Goal: Task Accomplishment & Management: Use online tool/utility

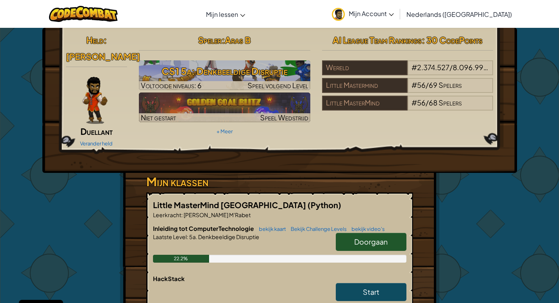
drag, startPoint x: 382, startPoint y: 227, endPoint x: 368, endPoint y: 230, distance: 13.6
click at [382, 237] on span "Doorgaan" at bounding box center [370, 241] width 33 height 9
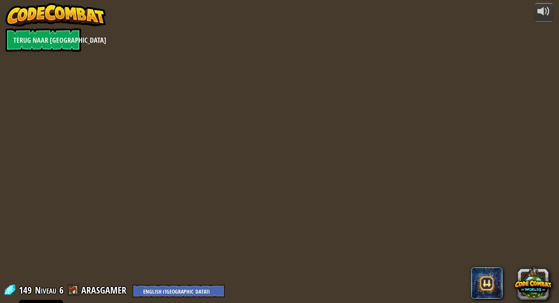
select select "nl-[GEOGRAPHIC_DATA]"
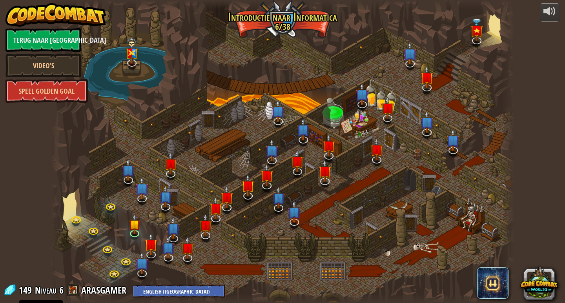
select select "nl-[GEOGRAPHIC_DATA]"
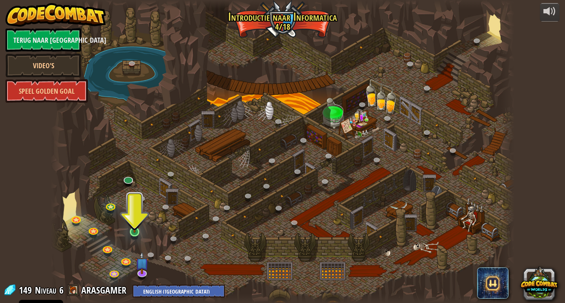
click at [139, 239] on div "25. Poorten van [PERSON_NAME] (Vergrendeld) Ontsnap uit de Kerker van [PERSON_N…" at bounding box center [283, 151] width 464 height 303
click at [135, 232] on img at bounding box center [135, 219] width 12 height 27
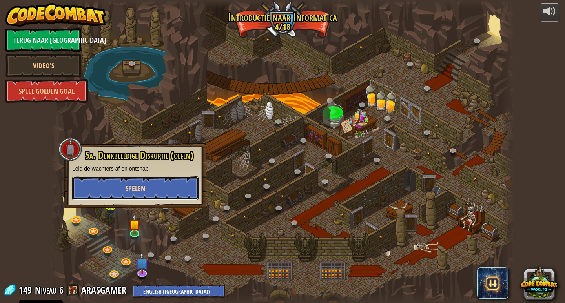
click at [153, 189] on button "Spelen" at bounding box center [135, 189] width 126 height 24
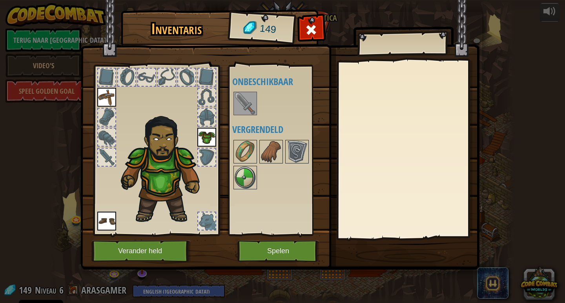
click at [238, 111] on img at bounding box center [245, 104] width 22 height 22
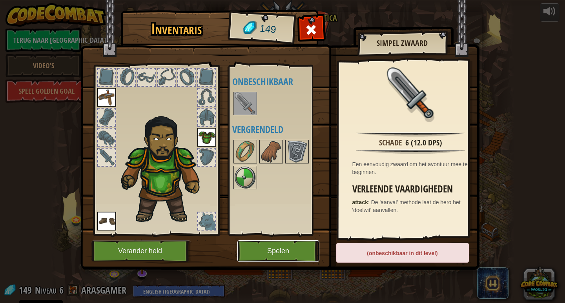
click at [265, 244] on button "Spelen" at bounding box center [278, 252] width 82 height 22
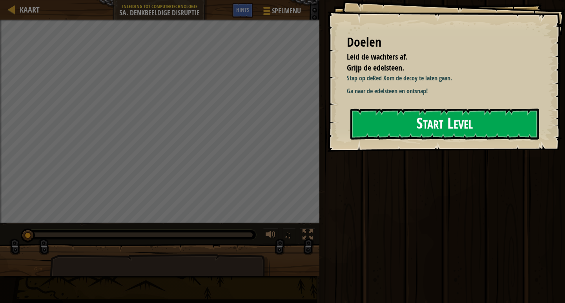
click at [461, 117] on button "Start Level" at bounding box center [445, 124] width 189 height 31
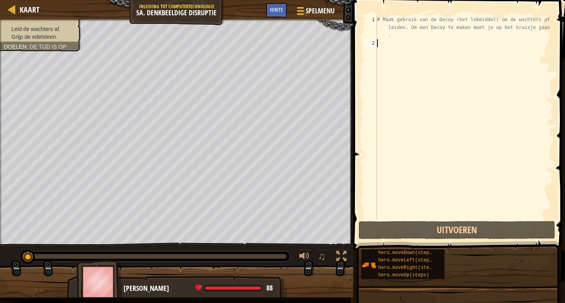
type textarea "h"
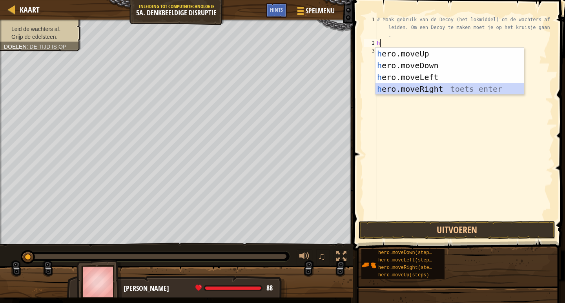
click at [441, 85] on div "h ero.moveUp toets enter h ero.moveDown toets enter h ero.moveLeft toets enter …" at bounding box center [450, 83] width 148 height 71
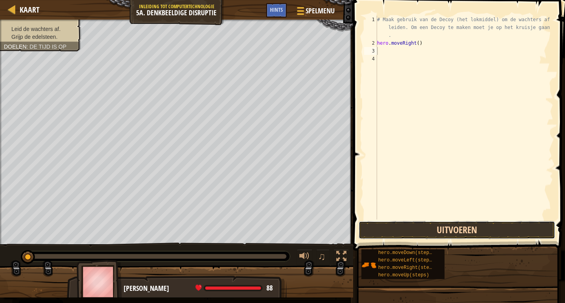
click at [476, 230] on button "Uitvoeren" at bounding box center [457, 230] width 197 height 18
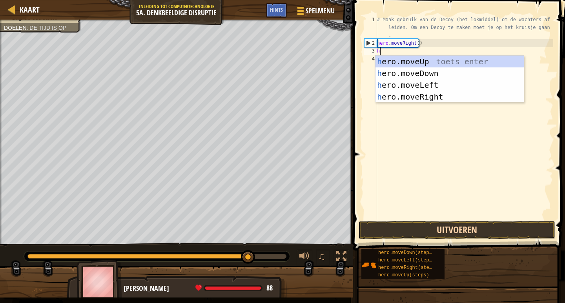
type textarea "h"
click at [487, 234] on button "Uitvoeren" at bounding box center [457, 230] width 197 height 18
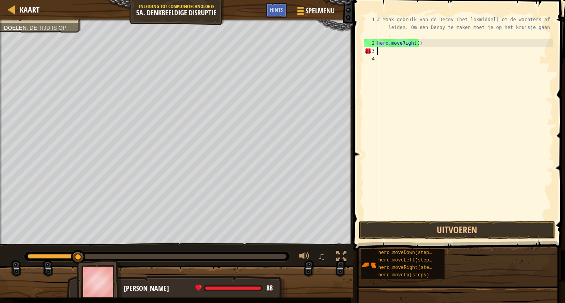
type textarea "h"
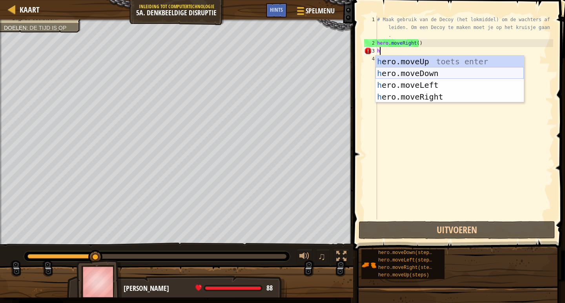
click at [428, 78] on div "h ero.moveUp toets enter h ero.moveDown toets enter h ero.moveLeft toets enter …" at bounding box center [450, 91] width 148 height 71
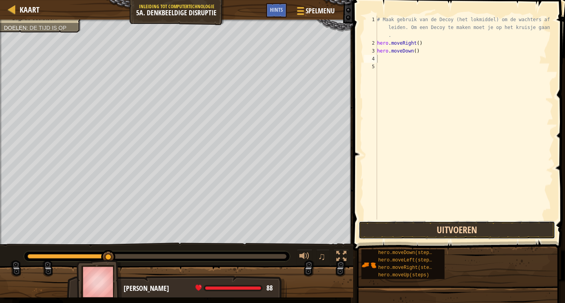
click at [455, 232] on button "Uitvoeren" at bounding box center [457, 230] width 197 height 18
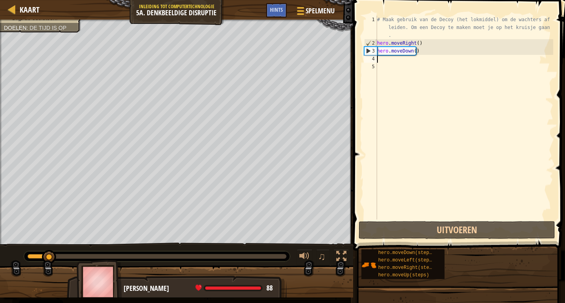
type textarea "h"
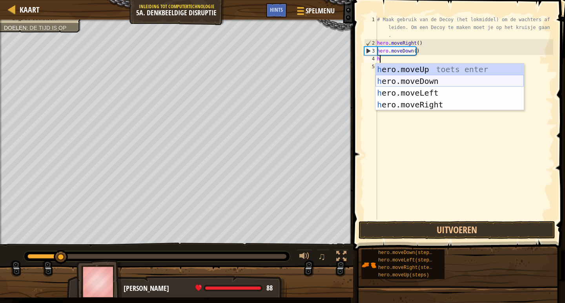
click at [425, 85] on div "h ero.moveUp toets enter h ero.moveDown toets enter h ero.moveLeft toets enter …" at bounding box center [450, 99] width 148 height 71
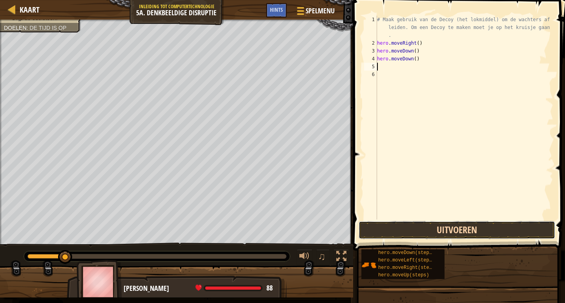
click at [440, 230] on button "Uitvoeren" at bounding box center [457, 230] width 197 height 18
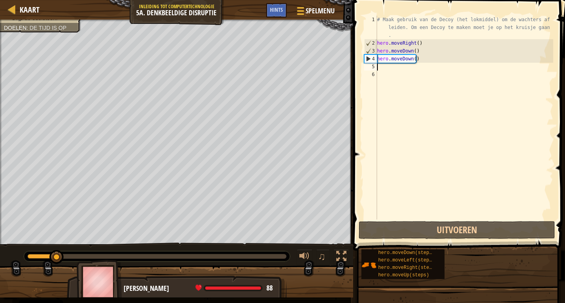
type textarea "h"
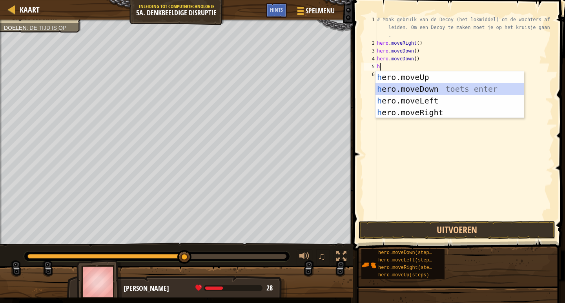
click at [404, 85] on div "h ero.moveUp toets enter h ero.moveDown toets enter h ero.moveLeft toets enter …" at bounding box center [450, 106] width 148 height 71
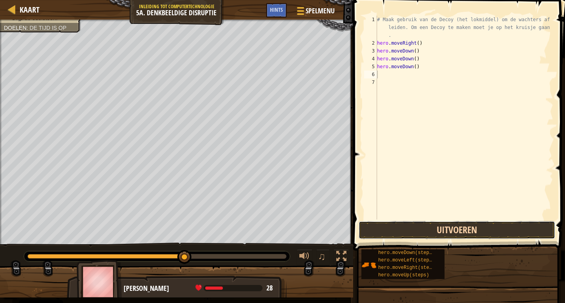
click at [429, 226] on button "Uitvoeren" at bounding box center [457, 230] width 197 height 18
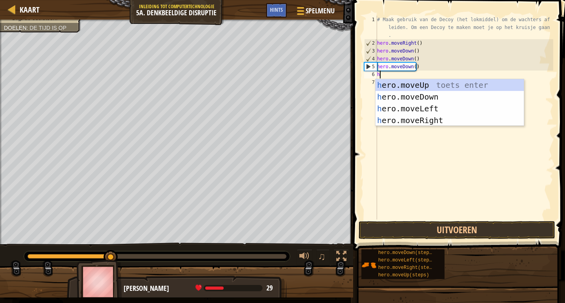
click at [421, 63] on div "# Maak gebruik van de Decoy (het lokmiddel) om de wachters af te leiden. Om een…" at bounding box center [465, 134] width 178 height 236
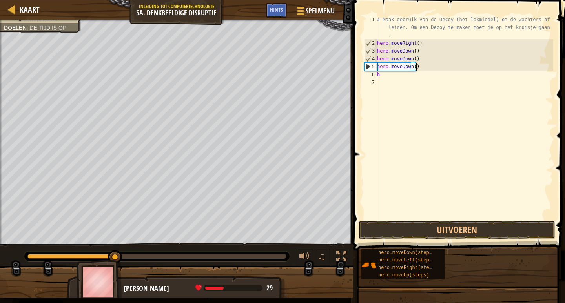
click at [420, 60] on div "# Maak gebruik van de Decoy (het lokmiddel) om de wachters af te leiden. Om een…" at bounding box center [465, 134] width 178 height 236
type textarea "h"
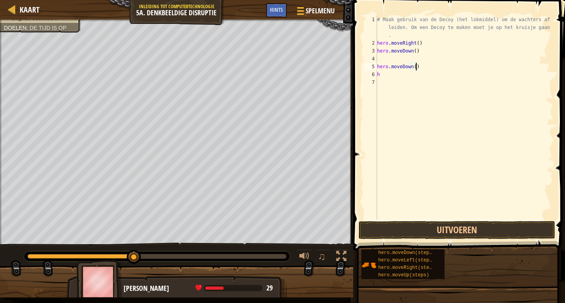
click at [421, 66] on div "# Maak gebruik van de Decoy (het lokmiddel) om de wachters af te leiden. Om een…" at bounding box center [465, 134] width 178 height 236
type textarea "h"
click at [408, 74] on div "# Maak gebruik van de Decoy (het lokmiddel) om de wachters af te leiden. Om een…" at bounding box center [465, 134] width 178 height 236
type textarea "h"
click at [463, 227] on button "Uitvoeren" at bounding box center [457, 230] width 197 height 18
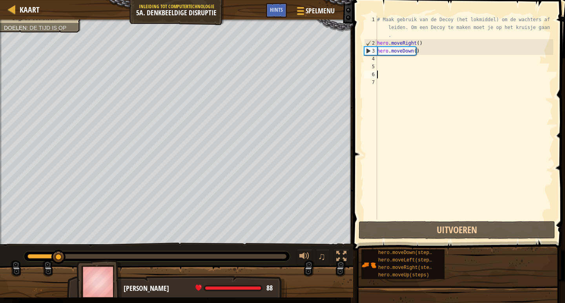
click at [385, 60] on div "# Maak gebruik van de Decoy (het lokmiddel) om de wachters af te leiden. Om een…" at bounding box center [465, 134] width 178 height 236
type textarea "h"
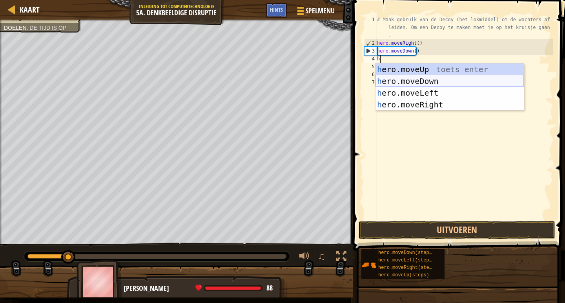
click at [410, 85] on div "h ero.moveUp toets enter h ero.moveDown toets enter h ero.moveLeft toets enter …" at bounding box center [450, 99] width 148 height 71
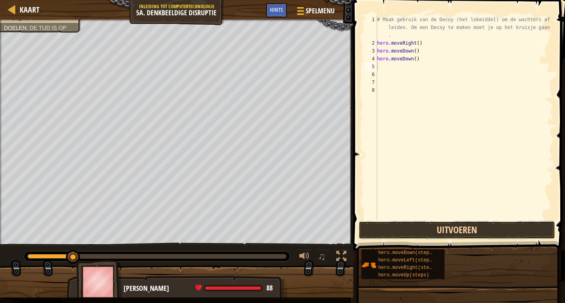
click at [460, 226] on button "Uitvoeren" at bounding box center [457, 230] width 197 height 18
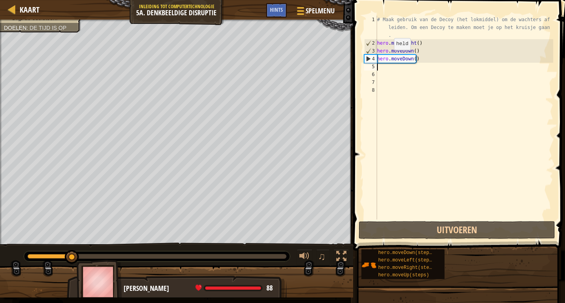
type textarea "h"
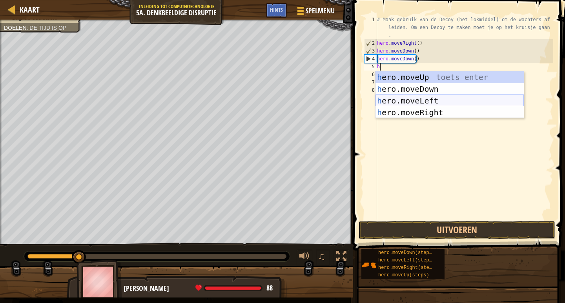
click at [412, 100] on div "h ero.moveUp toets enter h ero.moveDown toets enter h ero.moveLeft toets enter …" at bounding box center [450, 106] width 148 height 71
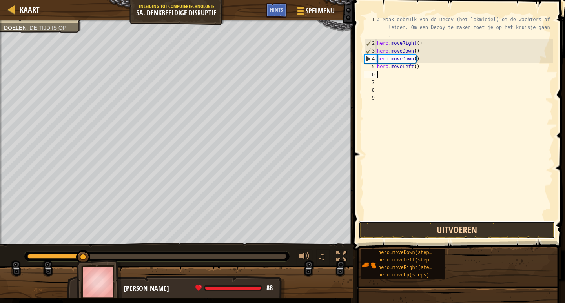
click at [432, 225] on button "Uitvoeren" at bounding box center [457, 230] width 197 height 18
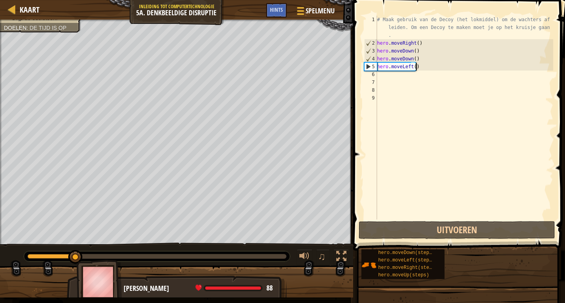
click at [431, 67] on div "# Maak gebruik van de Decoy (het lokmiddel) om de wachters af te leiden. Om een…" at bounding box center [465, 134] width 178 height 236
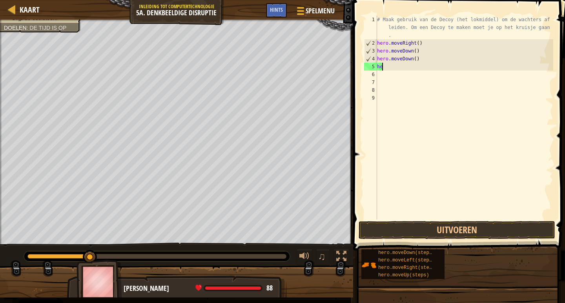
type textarea "h"
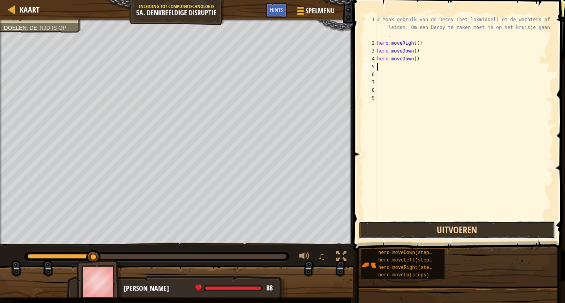
click at [438, 229] on button "Uitvoeren" at bounding box center [457, 230] width 197 height 18
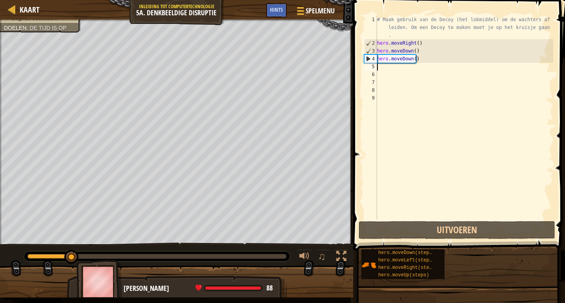
type textarea "h"
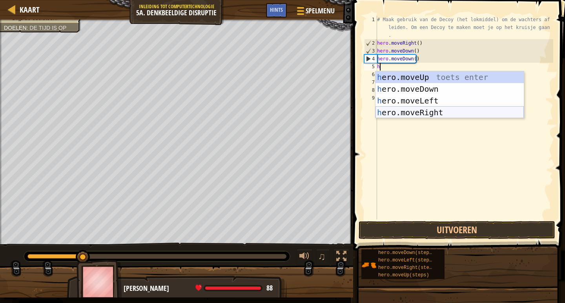
click at [446, 111] on div "h ero.moveUp toets enter h ero.moveDown toets enter h ero.moveLeft toets enter …" at bounding box center [450, 106] width 148 height 71
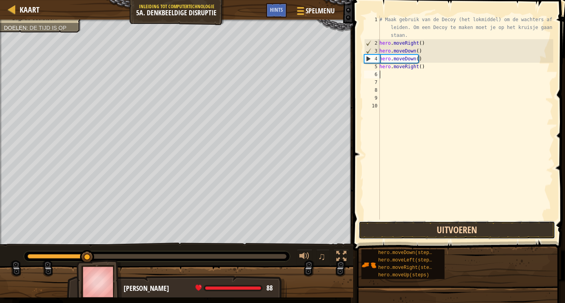
click at [459, 233] on button "Uitvoeren" at bounding box center [457, 230] width 197 height 18
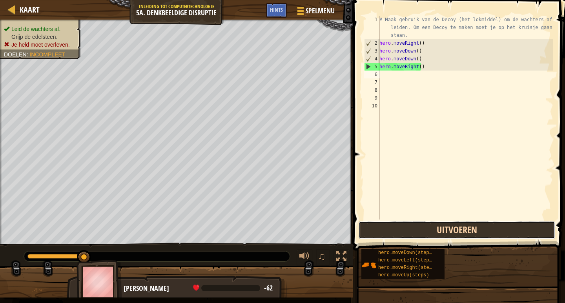
click at [497, 231] on button "Uitvoeren" at bounding box center [457, 230] width 197 height 18
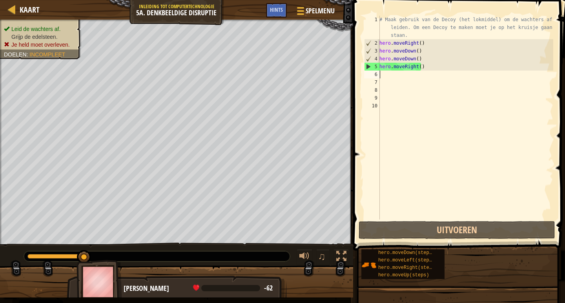
click at [424, 65] on div "# Maak gebruik van de Decoy (het lokmiddel) om de wachters af te leiden. Om een…" at bounding box center [465, 134] width 175 height 236
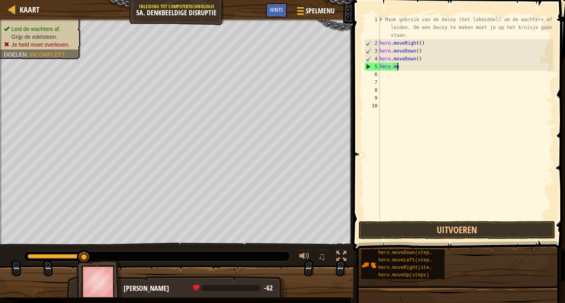
type textarea "h"
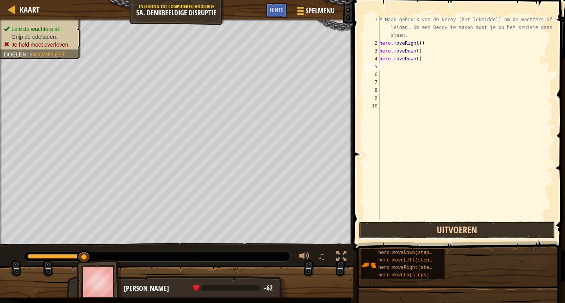
click at [417, 232] on button "Uitvoeren" at bounding box center [457, 230] width 197 height 18
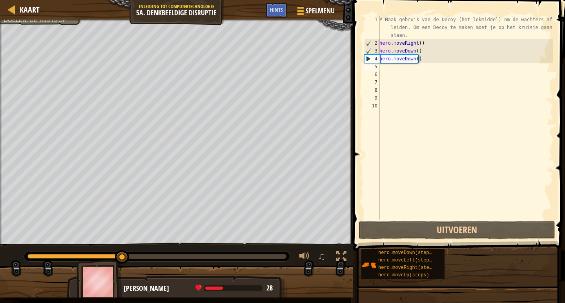
type textarea "h"
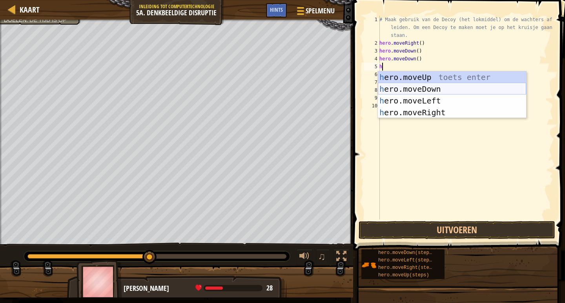
click at [424, 91] on div "h ero.moveUp toets enter h ero.moveDown toets enter h ero.moveLeft toets enter …" at bounding box center [452, 106] width 148 height 71
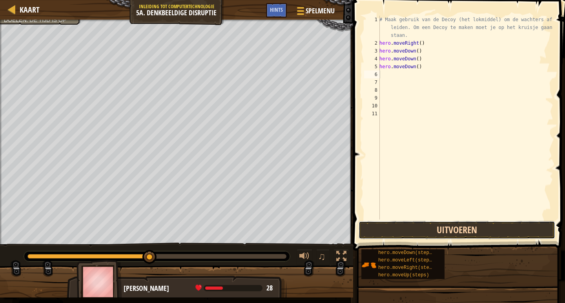
click at [432, 225] on button "Uitvoeren" at bounding box center [457, 230] width 197 height 18
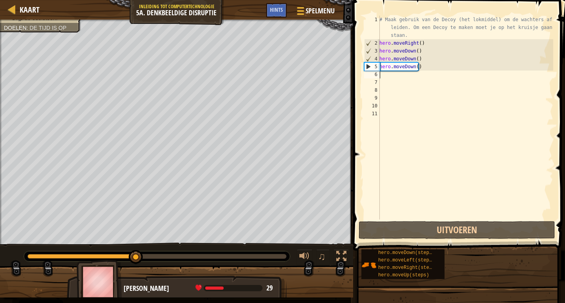
type textarea "h"
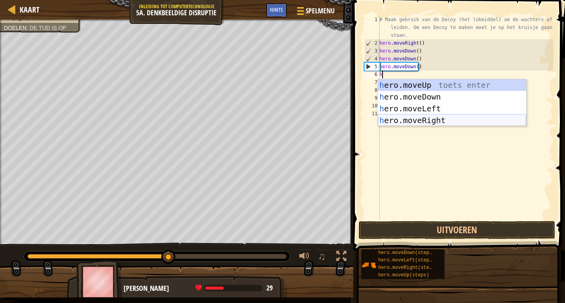
click at [411, 117] on div "h ero.moveUp toets enter h ero.moveDown toets enter h ero.moveLeft toets enter …" at bounding box center [452, 114] width 148 height 71
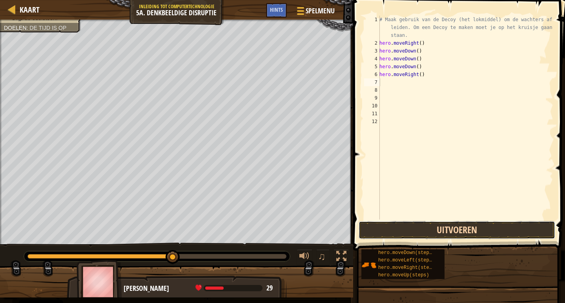
click at [419, 232] on button "Uitvoeren" at bounding box center [457, 230] width 197 height 18
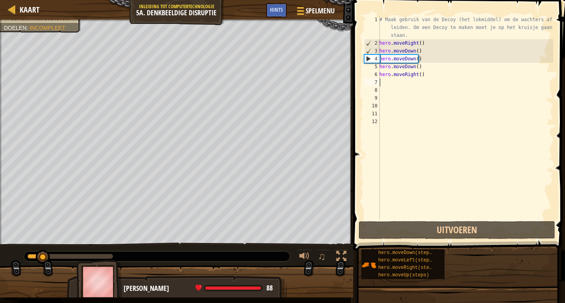
drag, startPoint x: 111, startPoint y: 253, endPoint x: 0, endPoint y: 250, distance: 111.1
click at [0, 250] on div "♫" at bounding box center [176, 255] width 353 height 24
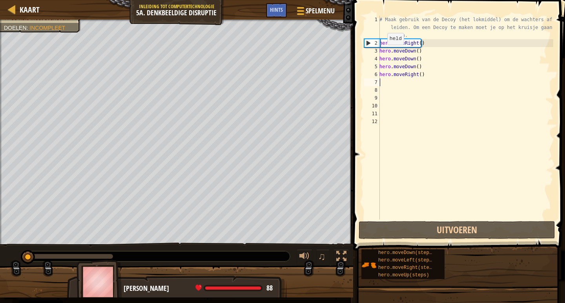
click at [365, 43] on div "2" at bounding box center [372, 43] width 15 height 8
click at [368, 43] on div "2" at bounding box center [372, 43] width 15 height 8
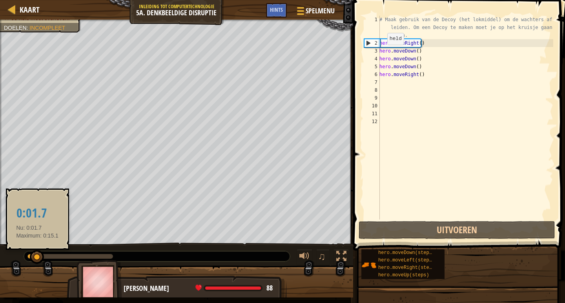
drag, startPoint x: 26, startPoint y: 255, endPoint x: 37, endPoint y: 260, distance: 12.1
click at [37, 260] on div at bounding box center [37, 257] width 14 height 14
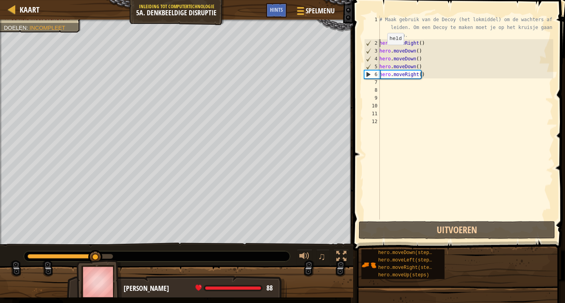
drag, startPoint x: 35, startPoint y: 257, endPoint x: 96, endPoint y: 272, distance: 63.0
click at [96, 272] on div "Leid de wachters af. Grijp de edelsteen. Je held moet overleven. Doelen : Incom…" at bounding box center [282, 159] width 565 height 278
click at [438, 73] on div "# Maak gebruik van de Decoy (het lokmiddel) om de wachters af te leiden. Om een…" at bounding box center [465, 134] width 175 height 236
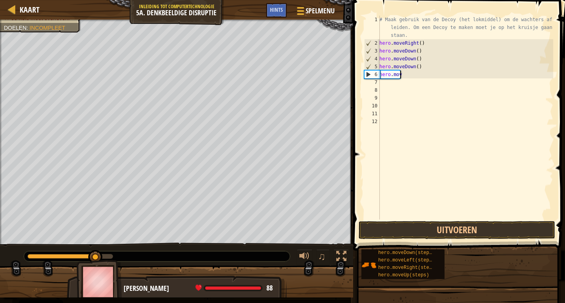
type textarea "h"
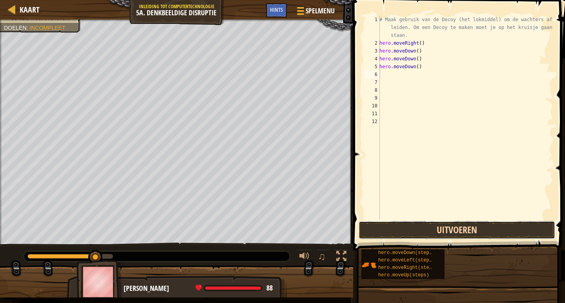
click at [482, 233] on button "Uitvoeren" at bounding box center [457, 230] width 197 height 18
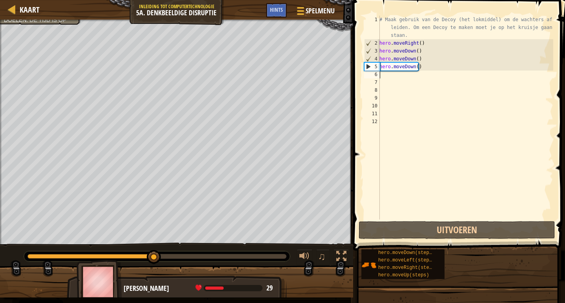
type textarea "h"
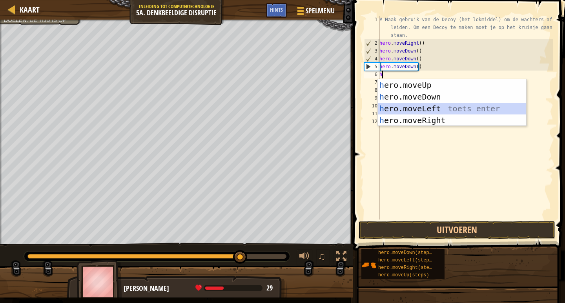
click at [419, 111] on div "h ero.moveUp toets enter h ero.moveDown toets enter h ero.moveLeft toets enter …" at bounding box center [452, 114] width 148 height 71
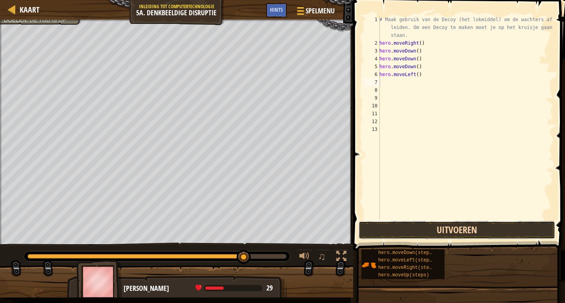
click at [440, 225] on button "Uitvoeren" at bounding box center [457, 230] width 197 height 18
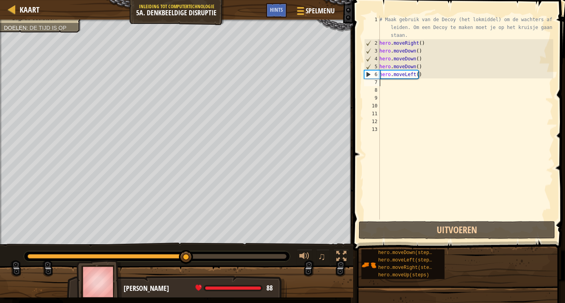
type textarea "h"
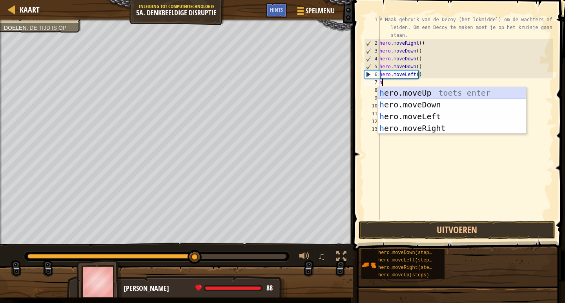
click at [411, 97] on div "h ero.moveUp toets enter h ero.moveDown toets enter h ero.moveLeft toets enter …" at bounding box center [452, 122] width 148 height 71
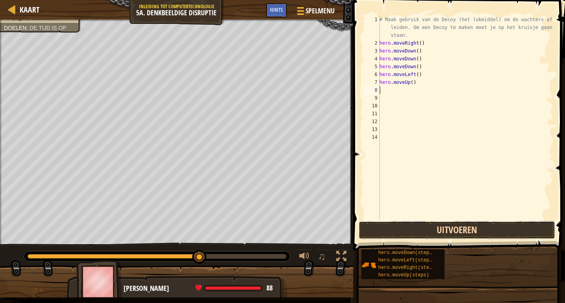
click at [473, 230] on button "Uitvoeren" at bounding box center [457, 230] width 197 height 18
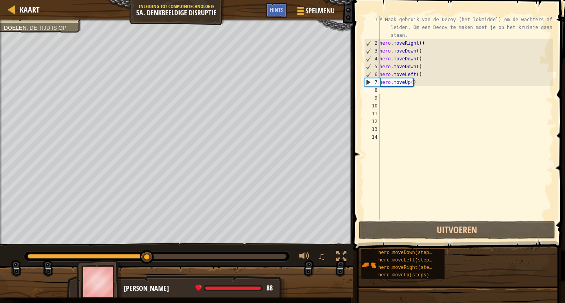
type textarea "h"
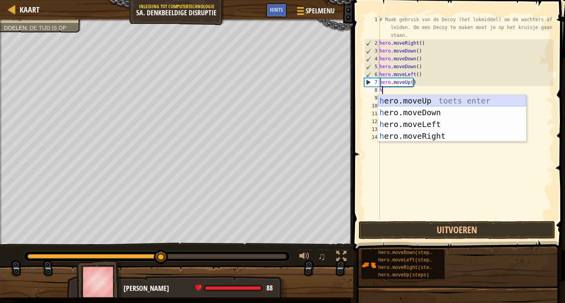
click at [430, 104] on div "h ero.moveUp toets enter h ero.moveDown toets enter h ero.moveLeft toets enter …" at bounding box center [452, 130] width 148 height 71
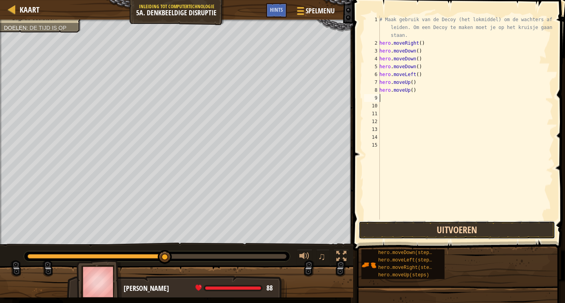
click at [458, 230] on button "Uitvoeren" at bounding box center [457, 230] width 197 height 18
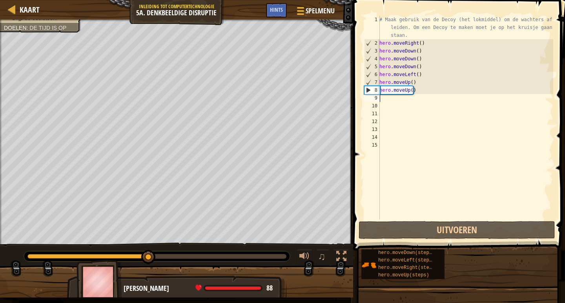
type textarea "h"
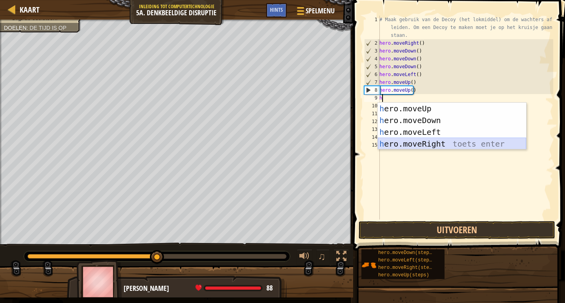
click at [421, 141] on div "h ero.moveUp toets enter h ero.moveDown toets enter h ero.moveLeft toets enter …" at bounding box center [452, 138] width 148 height 71
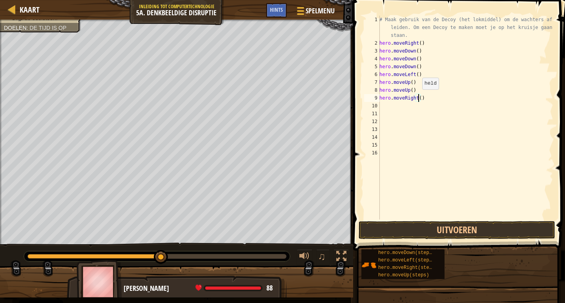
click at [418, 97] on div "# Maak gebruik van de Decoy (het lokmiddel) om de wachters af te leiden. Om een…" at bounding box center [465, 134] width 175 height 236
click at [466, 231] on button "Uitvoeren" at bounding box center [457, 230] width 197 height 18
click at [517, 229] on button "Uitvoeren" at bounding box center [457, 230] width 197 height 18
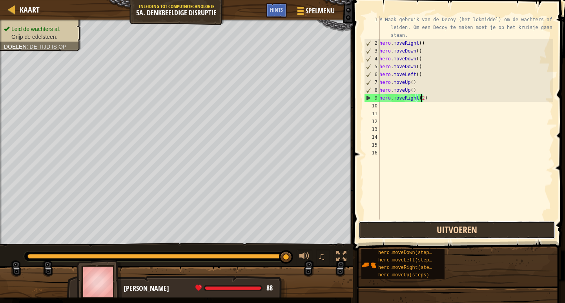
click at [434, 226] on button "Uitvoeren" at bounding box center [457, 230] width 197 height 18
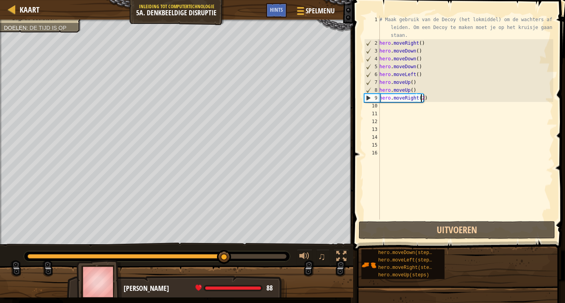
type textarea "hero.moveRight()"
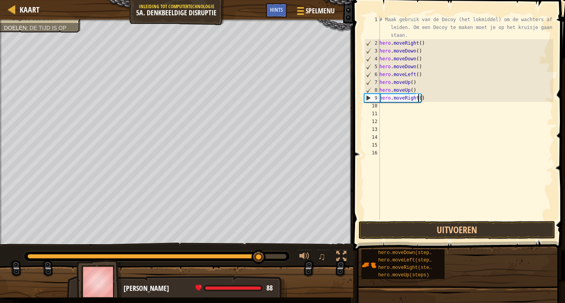
click at [383, 104] on div "# Maak gebruik van de Decoy (het lokmiddel) om de wachters af te leiden. Om een…" at bounding box center [465, 134] width 175 height 236
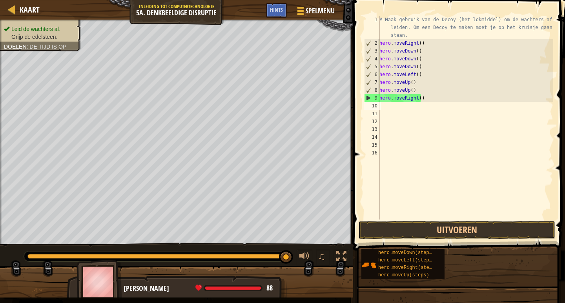
type textarea "h"
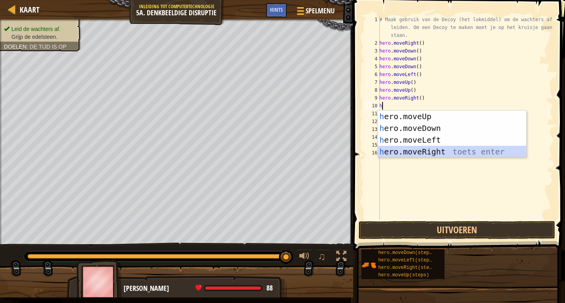
click at [439, 150] on div "h ero.moveUp toets enter h ero.moveDown toets enter h ero.moveLeft toets enter …" at bounding box center [452, 146] width 148 height 71
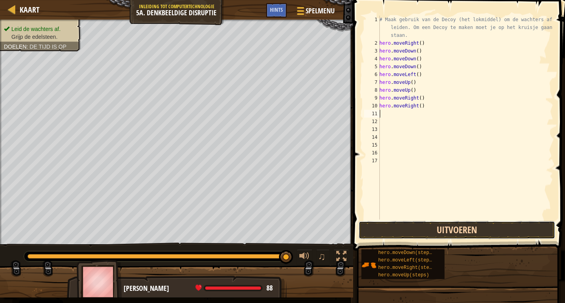
click at [450, 226] on button "Uitvoeren" at bounding box center [457, 230] width 197 height 18
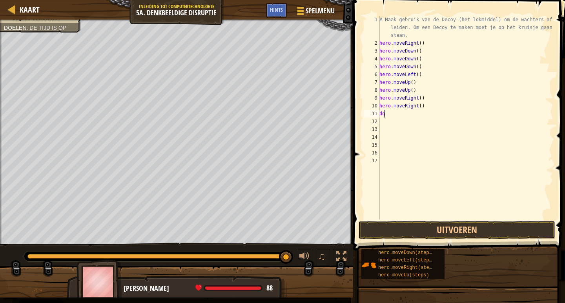
type textarea "d"
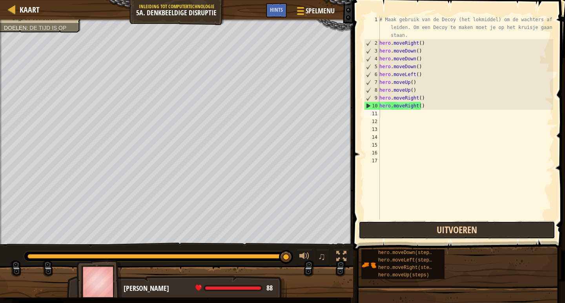
click at [426, 235] on button "Uitvoeren" at bounding box center [457, 230] width 197 height 18
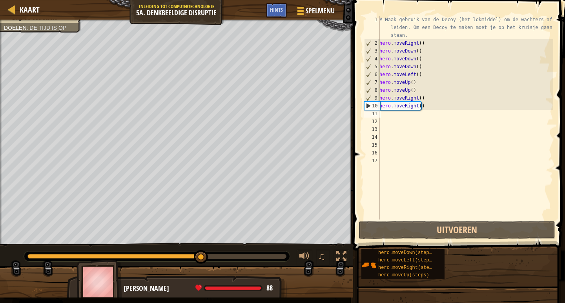
type textarea "h"
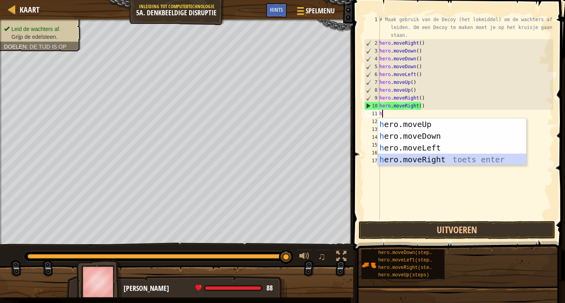
click at [431, 161] on div "h ero.moveUp toets enter h ero.moveDown toets enter h ero.moveLeft toets enter …" at bounding box center [452, 154] width 148 height 71
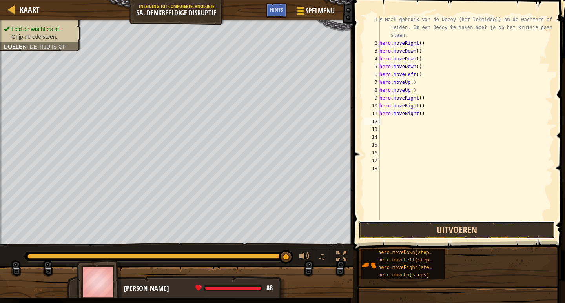
click at [449, 228] on button "Uitvoeren" at bounding box center [457, 230] width 197 height 18
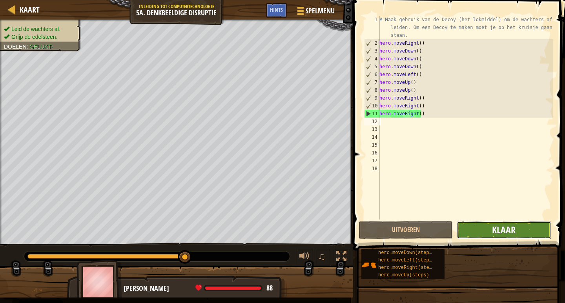
click at [493, 232] on span "Klaar" at bounding box center [504, 230] width 24 height 13
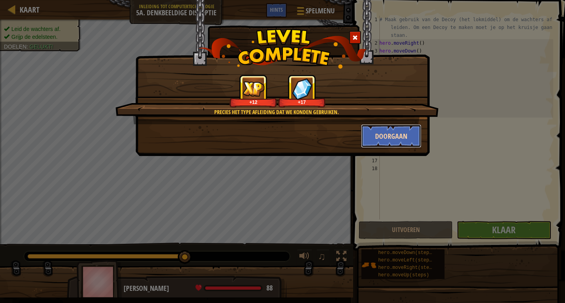
click at [377, 139] on button "Doorgaan" at bounding box center [391, 136] width 61 height 24
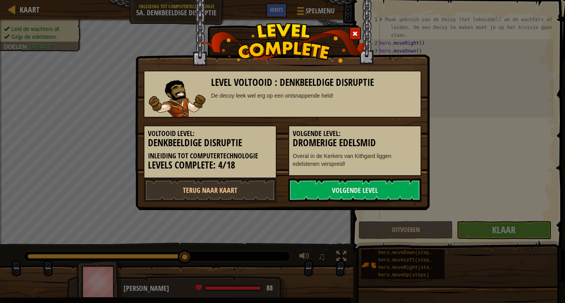
click at [385, 138] on h3 "Dromerige Edelsmid" at bounding box center [355, 143] width 124 height 11
click at [363, 187] on link "Volgende Level" at bounding box center [354, 191] width 133 height 24
click at [367, 186] on link "Volgende Level" at bounding box center [354, 191] width 133 height 24
click at [380, 186] on link "Volgende Level" at bounding box center [354, 191] width 133 height 24
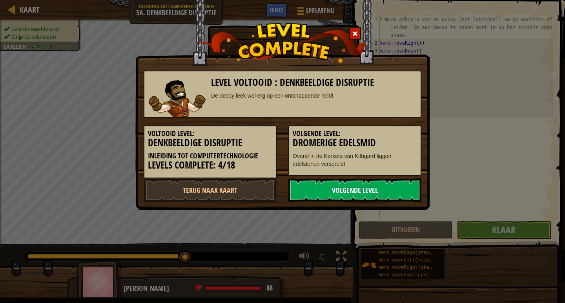
click at [380, 186] on link "Volgende Level" at bounding box center [354, 191] width 133 height 24
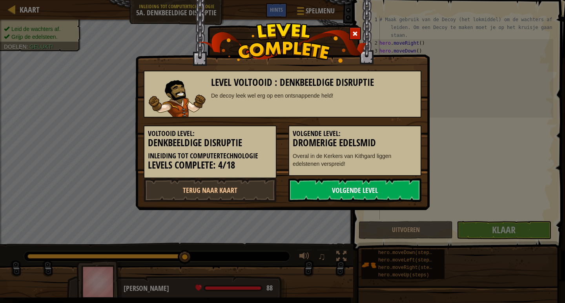
click at [380, 186] on link "Volgende Level" at bounding box center [354, 191] width 133 height 24
click at [333, 190] on link "Volgende Level" at bounding box center [354, 191] width 133 height 24
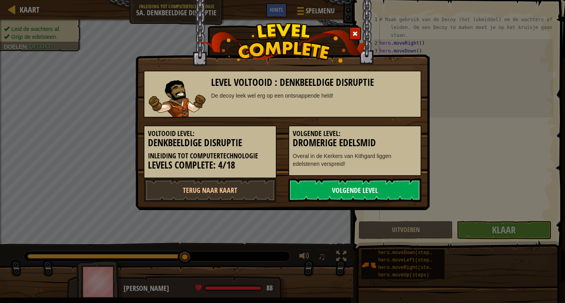
drag, startPoint x: 334, startPoint y: 191, endPoint x: 341, endPoint y: 191, distance: 6.3
click at [335, 191] on link "Volgende Level" at bounding box center [354, 191] width 133 height 24
click at [345, 191] on link "Volgende Level" at bounding box center [354, 191] width 133 height 24
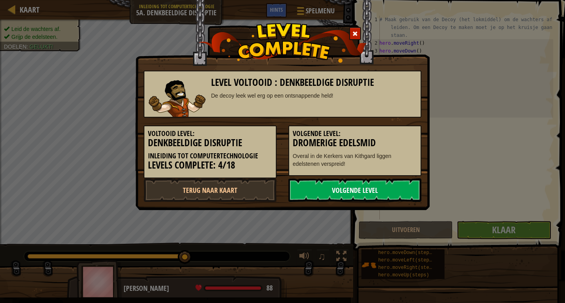
click at [336, 192] on link "Volgende Level" at bounding box center [354, 191] width 133 height 24
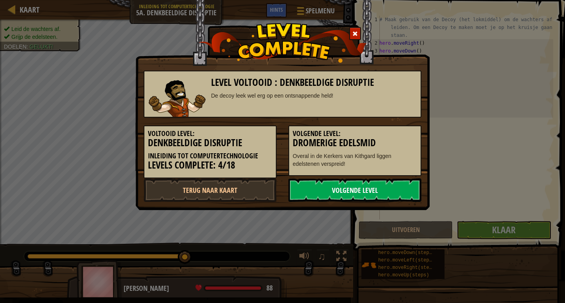
click at [336, 192] on link "Volgende Level" at bounding box center [354, 191] width 133 height 24
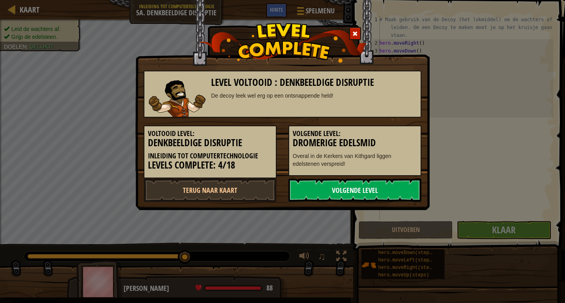
click at [336, 192] on link "Volgende Level" at bounding box center [354, 191] width 133 height 24
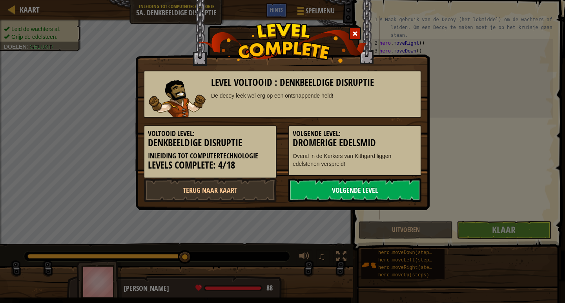
click at [336, 192] on link "Volgende Level" at bounding box center [354, 191] width 133 height 24
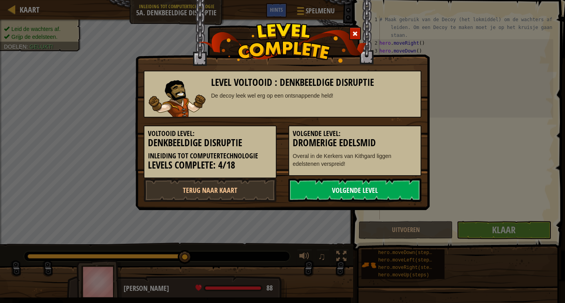
click at [299, 192] on link "Volgende Level" at bounding box center [354, 191] width 133 height 24
click at [300, 192] on link "Volgende Level" at bounding box center [354, 191] width 133 height 24
click at [318, 191] on link "Volgende Level" at bounding box center [354, 191] width 133 height 24
click at [331, 191] on link "Volgende Level" at bounding box center [354, 191] width 133 height 24
click at [349, 191] on link "Volgende Level" at bounding box center [354, 191] width 133 height 24
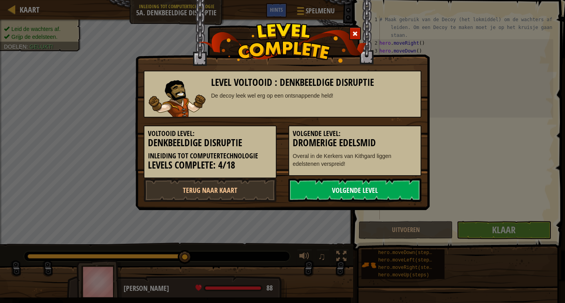
click at [349, 191] on link "Volgende Level" at bounding box center [354, 191] width 133 height 24
click at [351, 191] on link "Volgende Level" at bounding box center [354, 191] width 133 height 24
click at [353, 192] on link "Volgende Level" at bounding box center [354, 191] width 133 height 24
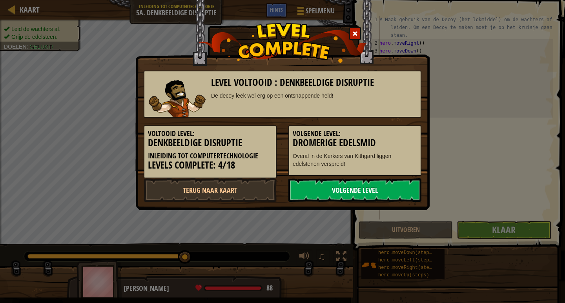
click at [354, 192] on link "Volgende Level" at bounding box center [354, 191] width 133 height 24
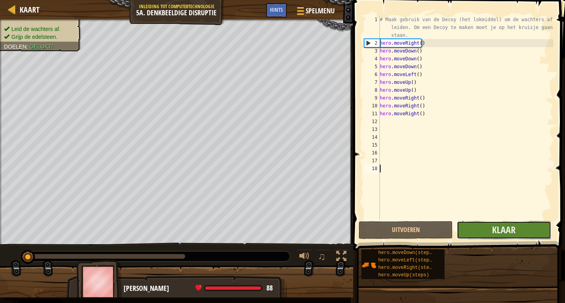
click at [481, 234] on button "Klaar" at bounding box center [504, 230] width 94 height 18
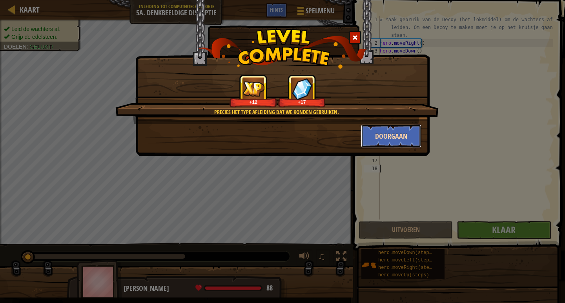
click at [409, 135] on button "Doorgaan" at bounding box center [391, 136] width 61 height 24
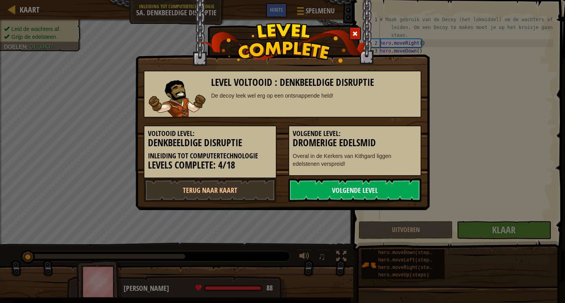
click at [399, 197] on link "Volgende Level" at bounding box center [354, 191] width 133 height 24
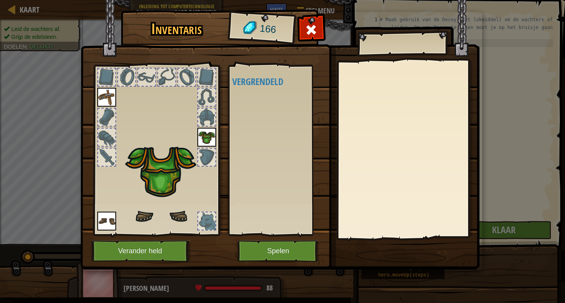
click at [202, 221] on div at bounding box center [206, 221] width 17 height 17
click at [281, 252] on button "Spelen" at bounding box center [278, 252] width 82 height 22
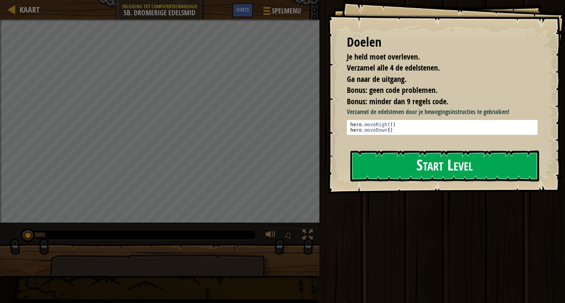
click at [475, 175] on button "Start Level" at bounding box center [445, 166] width 189 height 31
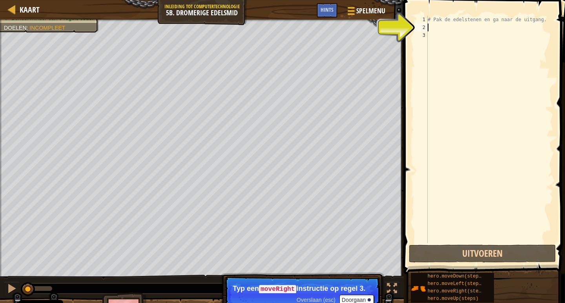
click at [430, 26] on div "# Pak de edelstenen en ga naar de uitgang." at bounding box center [489, 137] width 127 height 243
type textarea "h"
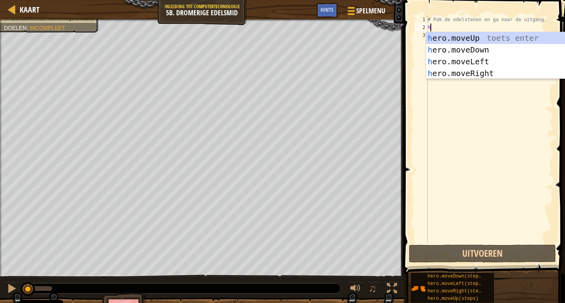
scroll to position [4, 0]
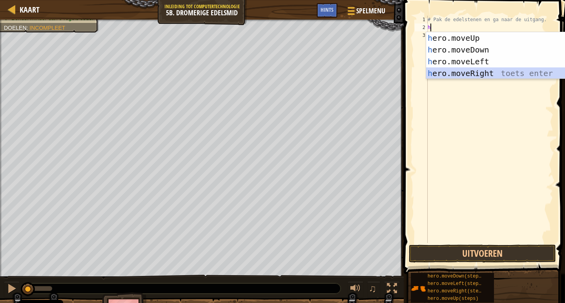
click at [482, 70] on div "h ero.moveUp toets enter h ero.moveDown toets enter h ero.moveLeft toets enter …" at bounding box center [500, 67] width 148 height 71
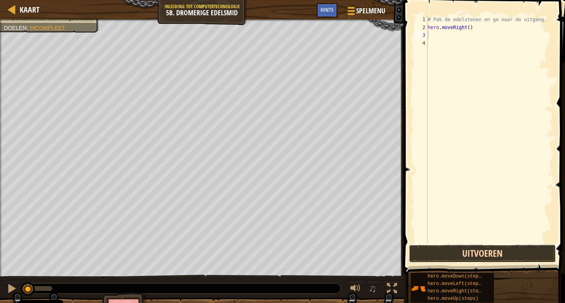
click at [513, 255] on button "Uitvoeren" at bounding box center [482, 254] width 147 height 18
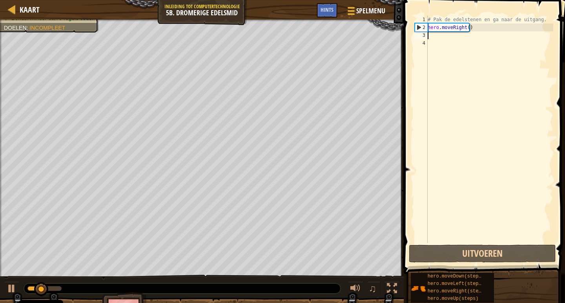
type textarea "h"
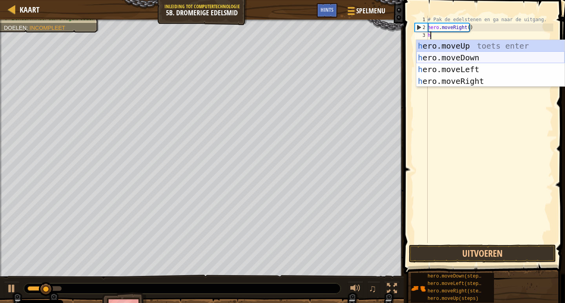
click at [466, 60] on div "h ero.moveUp toets enter h ero.moveDown toets enter h ero.moveLeft toets enter …" at bounding box center [490, 75] width 148 height 71
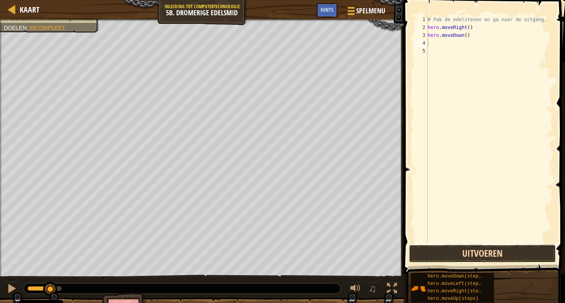
click at [486, 247] on button "Uitvoeren" at bounding box center [482, 254] width 147 height 18
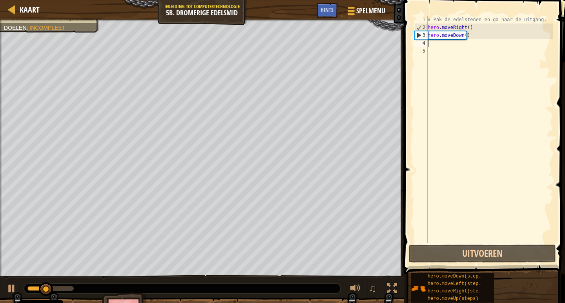
type textarea "h"
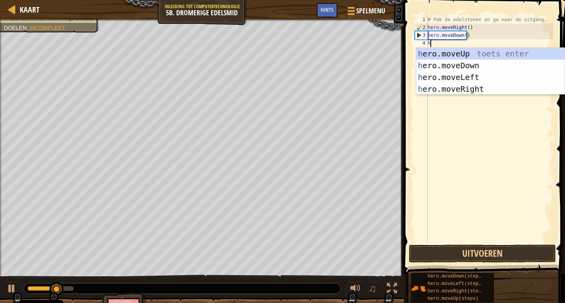
click at [454, 96] on div "# Pak de edelstenen en ga naar de uitgang. hero . moveRight ( ) hero . moveDown…" at bounding box center [489, 137] width 127 height 243
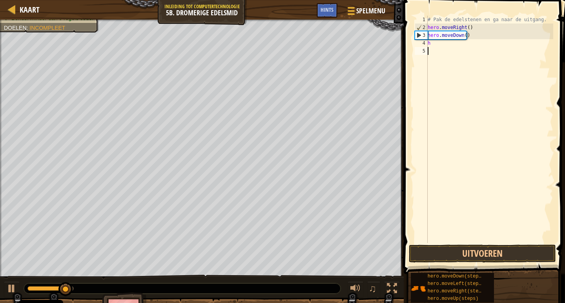
click at [444, 47] on div "# Pak de edelstenen en ga naar de uitgang. hero . moveRight ( ) hero . moveDown…" at bounding box center [489, 137] width 127 height 243
click at [436, 43] on div "# Pak de edelstenen en ga naar de uitgang. hero . moveRight ( ) hero . moveDown…" at bounding box center [489, 137] width 127 height 243
type textarea "h"
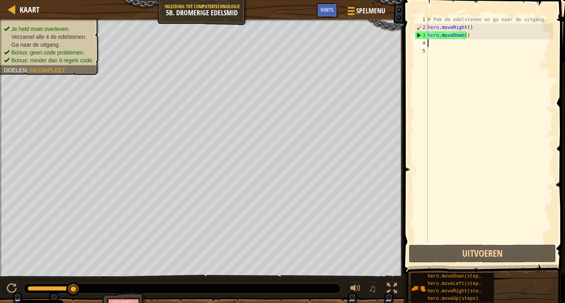
type textarea "h"
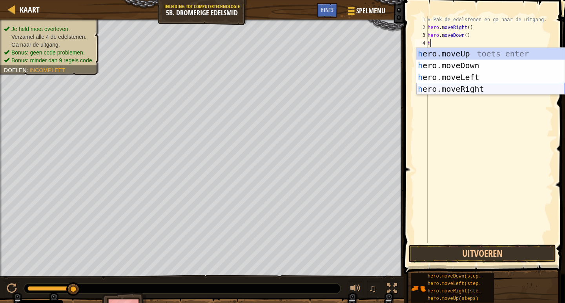
click at [475, 88] on div "h ero.moveUp toets enter h ero.moveDown toets enter h ero.moveLeft toets enter …" at bounding box center [490, 83] width 148 height 71
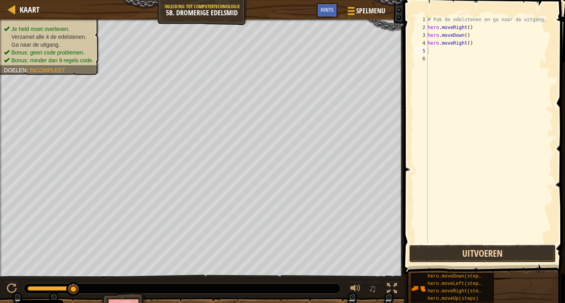
click at [488, 250] on button "Uitvoeren" at bounding box center [482, 254] width 147 height 18
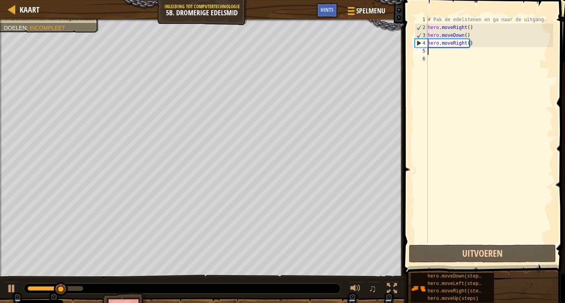
type textarea "h"
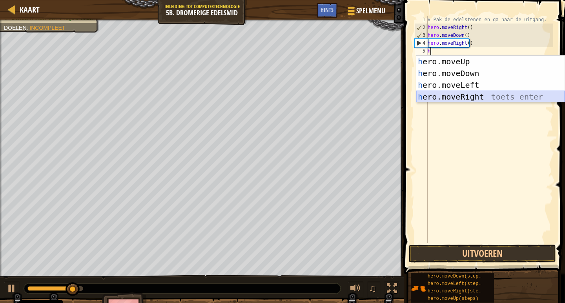
click at [473, 95] on div "h ero.moveUp toets enter h ero.moveDown toets enter h ero.moveLeft toets enter …" at bounding box center [490, 91] width 148 height 71
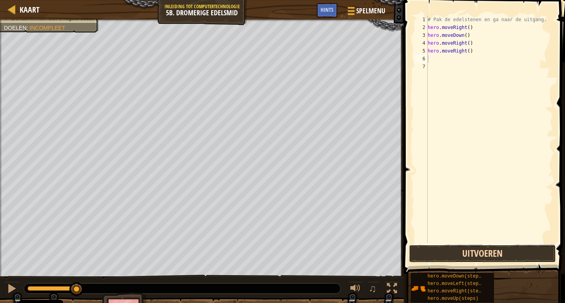
click at [488, 248] on button "Uitvoeren" at bounding box center [482, 254] width 147 height 18
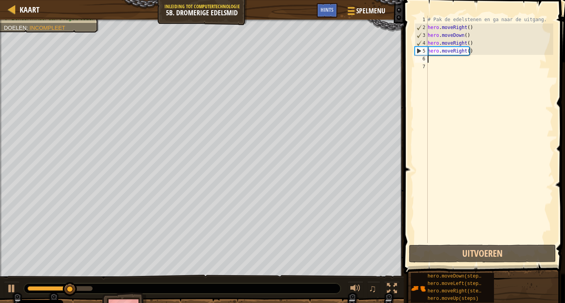
type textarea "h"
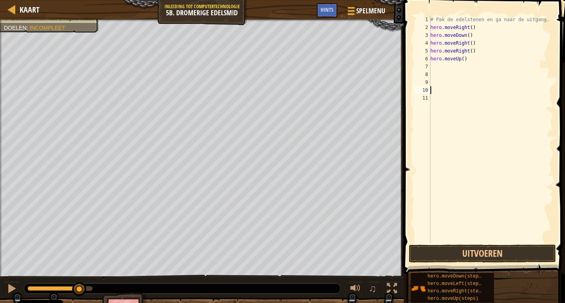
click at [440, 69] on div "# Pak de edelstenen en ga naar de uitgang. hero . moveRight ( ) hero . moveDown…" at bounding box center [491, 137] width 125 height 243
click at [514, 254] on button "Uitvoeren" at bounding box center [482, 254] width 147 height 18
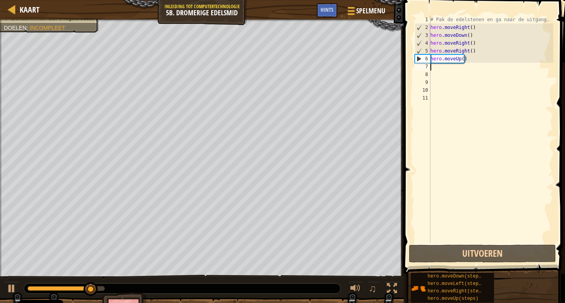
type textarea "h"
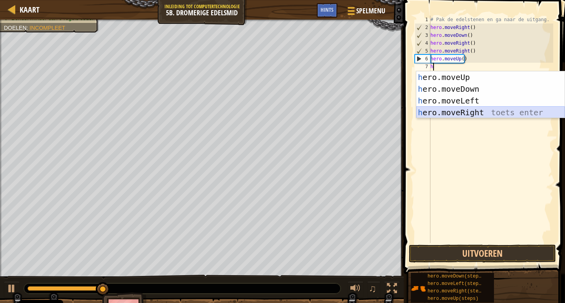
drag, startPoint x: 465, startPoint y: 110, endPoint x: 460, endPoint y: 113, distance: 5.8
click at [460, 113] on div "h ero.moveUp toets enter h ero.moveDown toets enter h ero.moveLeft toets enter …" at bounding box center [490, 106] width 148 height 71
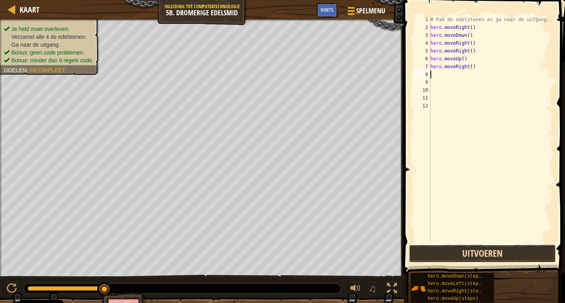
click at [489, 259] on button "Uitvoeren" at bounding box center [482, 254] width 147 height 18
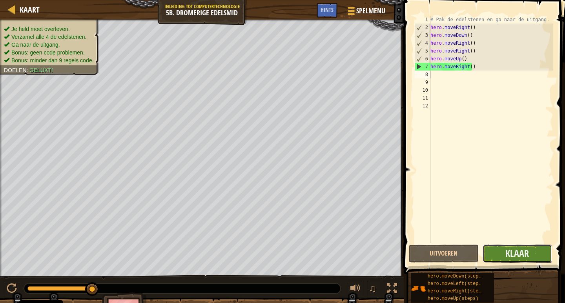
click at [505, 255] on button "Klaar" at bounding box center [518, 254] width 70 height 18
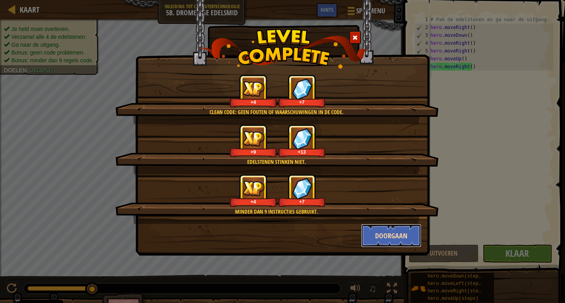
click at [409, 241] on button "Doorgaan" at bounding box center [391, 236] width 61 height 24
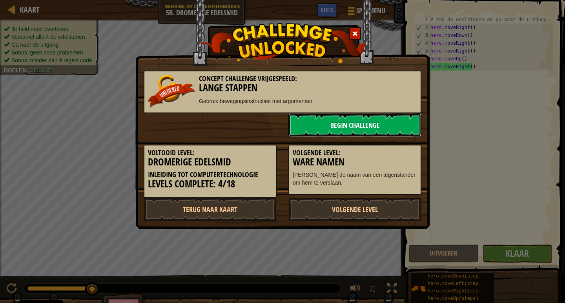
click at [373, 133] on link "Begin Challenge" at bounding box center [354, 125] width 133 height 24
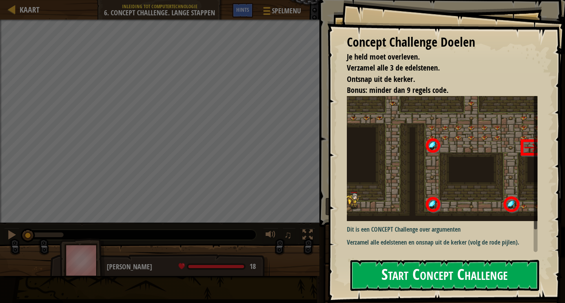
click at [408, 267] on button "Start Concept Challenge" at bounding box center [445, 275] width 189 height 31
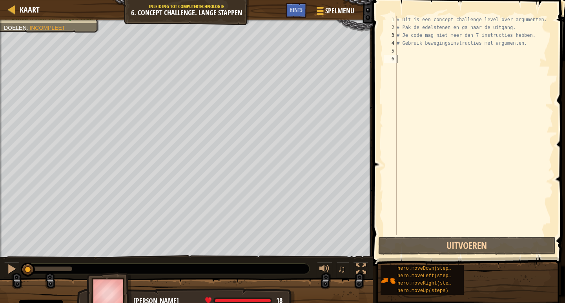
click at [411, 51] on div "# Dit is een concept challenge level over argumenten. # Pak de edelstenen en ga…" at bounding box center [474, 134] width 158 height 236
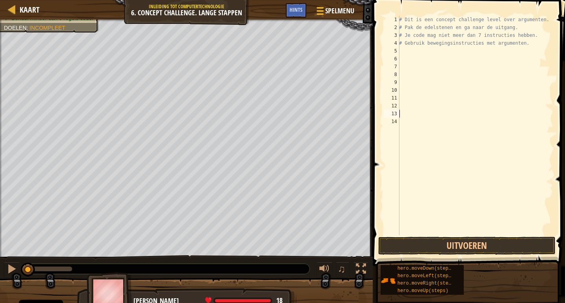
click at [411, 52] on div "# Dit is een concept challenge level over argumenten. # Pak de edelstenen en ga…" at bounding box center [476, 134] width 156 height 236
type textarea "h"
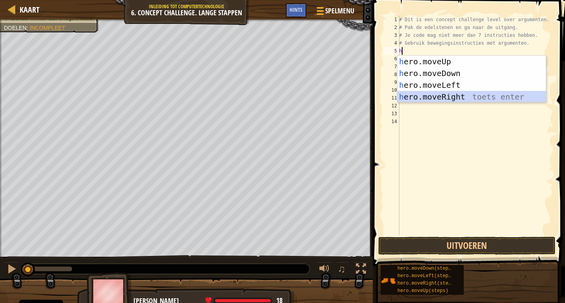
click at [434, 92] on div "h ero.moveUp toets enter h ero.moveDown toets enter h ero.moveLeft toets enter …" at bounding box center [472, 91] width 148 height 71
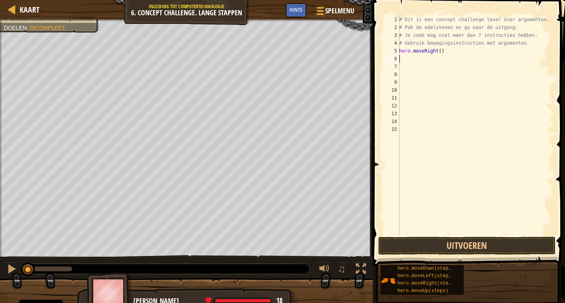
type textarea "h"
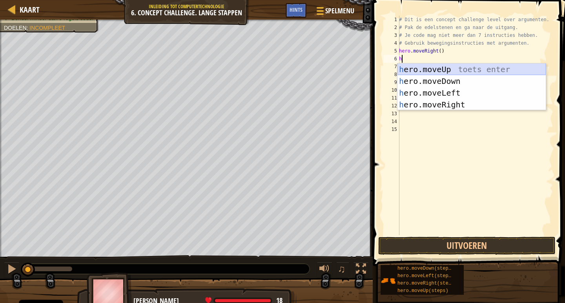
click at [446, 72] on div "h ero.moveUp toets enter h ero.moveDown toets enter h ero.moveLeft toets enter …" at bounding box center [472, 99] width 148 height 71
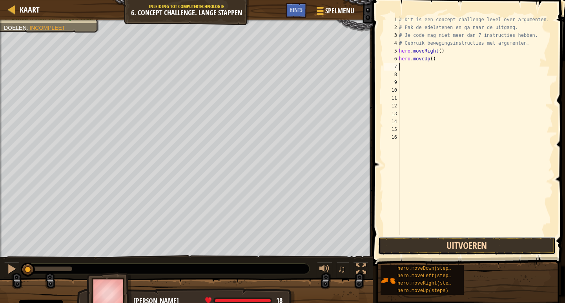
click at [495, 246] on button "Uitvoeren" at bounding box center [466, 246] width 177 height 18
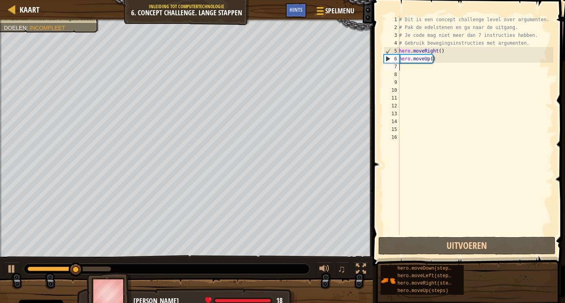
type textarea "h"
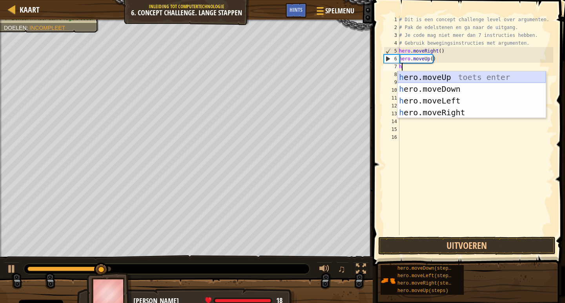
click at [451, 77] on div "h ero.moveUp toets enter h ero.moveDown toets enter h ero.moveLeft toets enter …" at bounding box center [472, 106] width 148 height 71
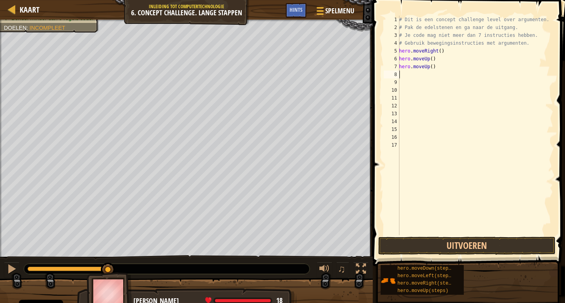
type textarea "h"
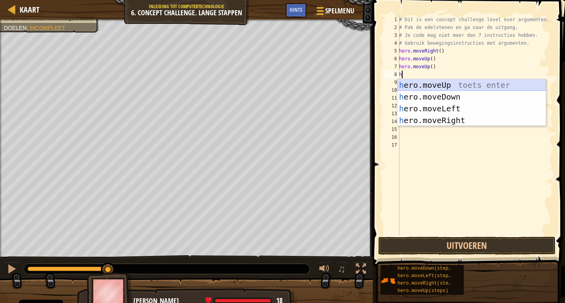
click at [435, 85] on div "h ero.moveUp toets enter h ero.moveDown toets enter h ero.moveLeft toets enter …" at bounding box center [472, 114] width 148 height 71
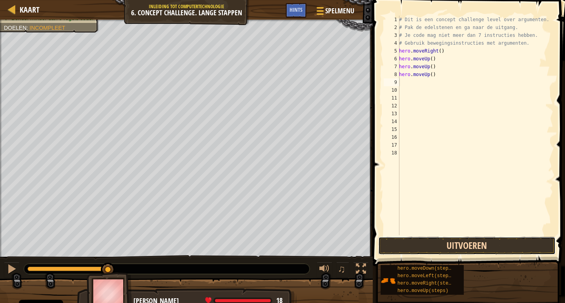
click at [490, 240] on button "Uitvoeren" at bounding box center [466, 246] width 177 height 18
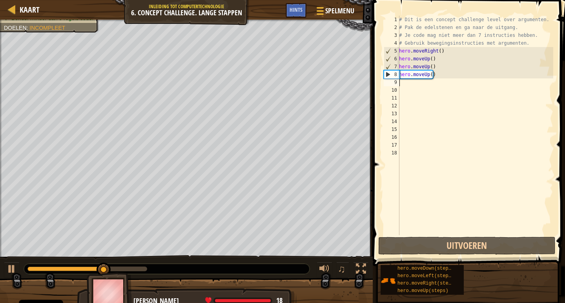
type textarea "h"
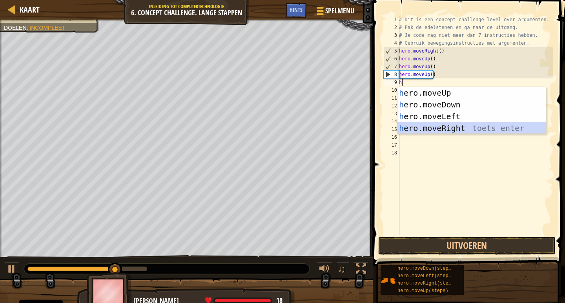
click at [435, 128] on div "h ero.moveUp toets enter h ero.moveDown toets enter h ero.moveLeft toets enter …" at bounding box center [472, 122] width 148 height 71
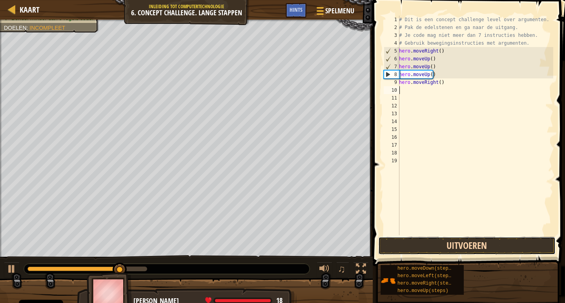
click at [488, 249] on button "Uitvoeren" at bounding box center [466, 246] width 177 height 18
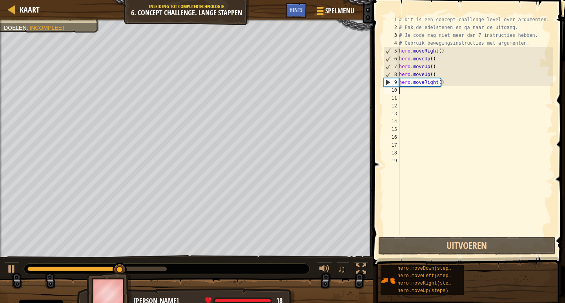
type textarea "h"
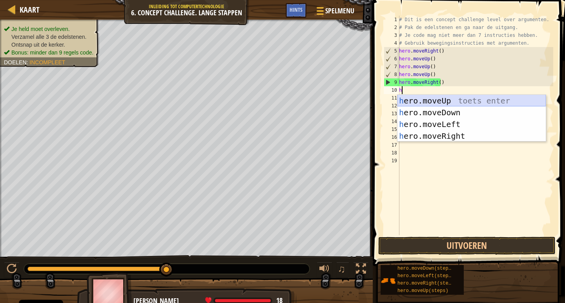
click at [449, 106] on div "h ero.moveUp toets enter h ero.moveDown toets enter h ero.moveLeft toets enter …" at bounding box center [472, 130] width 148 height 71
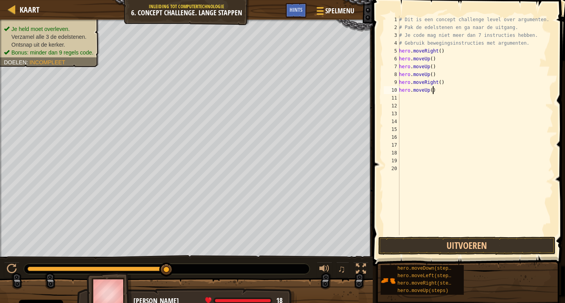
click at [436, 93] on div "# Dit is een concept challenge level over argumenten. # Pak de edelstenen en ga…" at bounding box center [476, 134] width 156 height 236
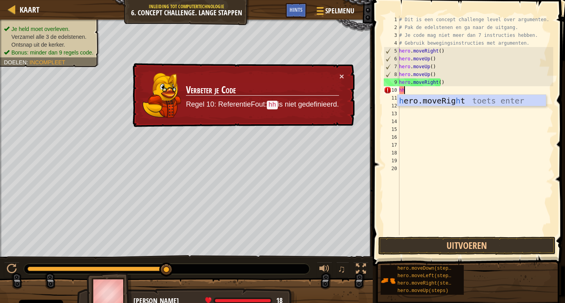
type textarea "h"
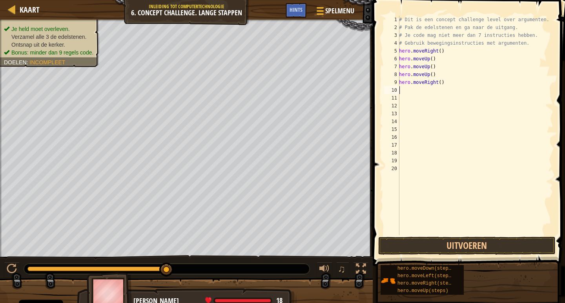
type textarea "h"
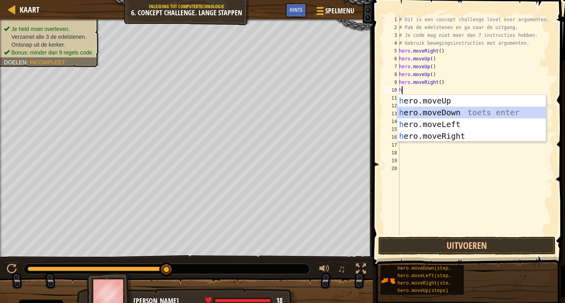
click at [450, 112] on div "h ero.moveUp toets enter h ero.moveDown toets enter h ero.moveLeft toets enter …" at bounding box center [472, 130] width 148 height 71
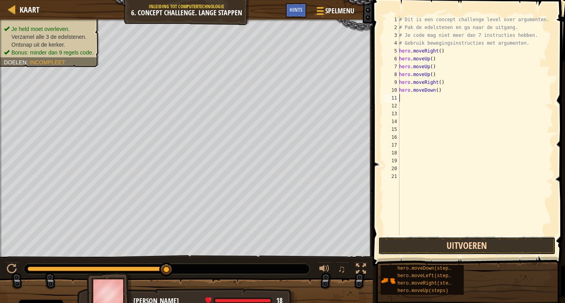
click at [482, 241] on button "Uitvoeren" at bounding box center [466, 246] width 177 height 18
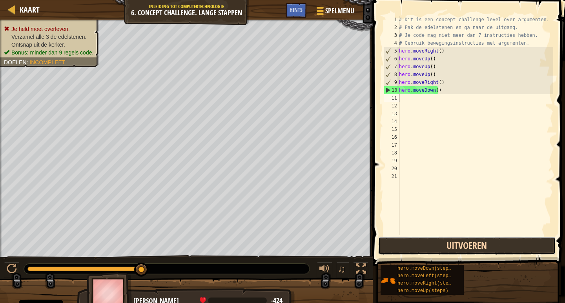
click at [466, 247] on button "Uitvoeren" at bounding box center [466, 246] width 177 height 18
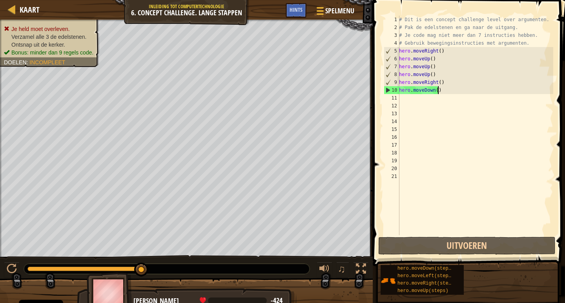
click at [442, 93] on div "# Dit is een concept challenge level over argumenten. # Pak de edelstenen en ga…" at bounding box center [476, 134] width 156 height 236
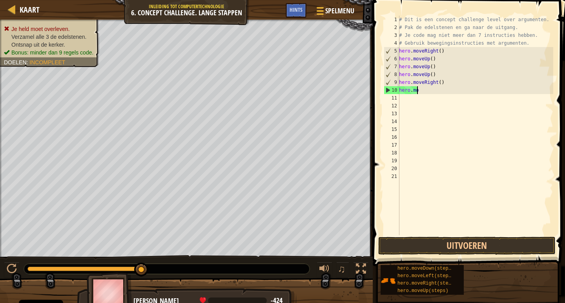
type textarea "h"
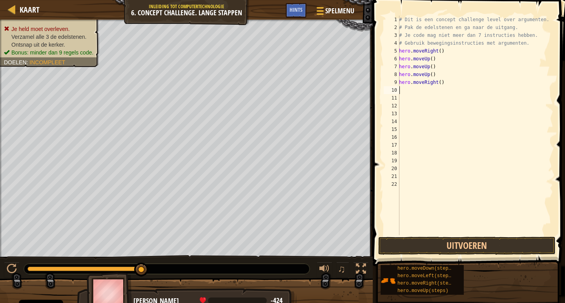
click at [405, 91] on div "# Dit is een concept challenge level over argumenten. # Pak de edelstenen en ga…" at bounding box center [476, 134] width 156 height 236
click at [481, 238] on button "Uitvoeren" at bounding box center [466, 246] width 177 height 18
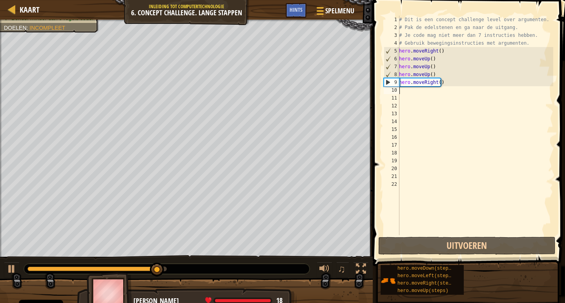
type textarea "h"
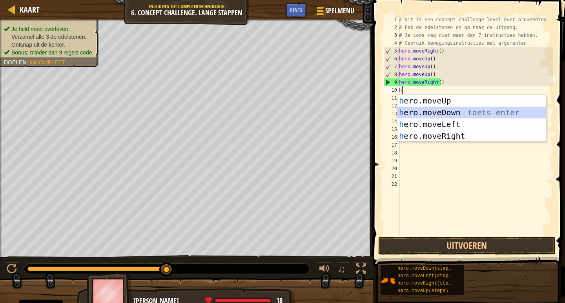
click at [425, 110] on div "h ero.moveUp toets enter h ero.moveDown toets enter h ero.moveLeft toets enter …" at bounding box center [472, 130] width 148 height 71
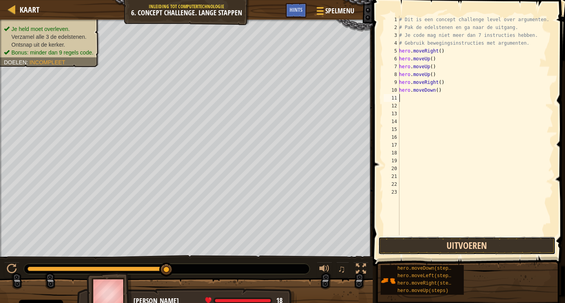
click at [469, 239] on button "Uitvoeren" at bounding box center [466, 246] width 177 height 18
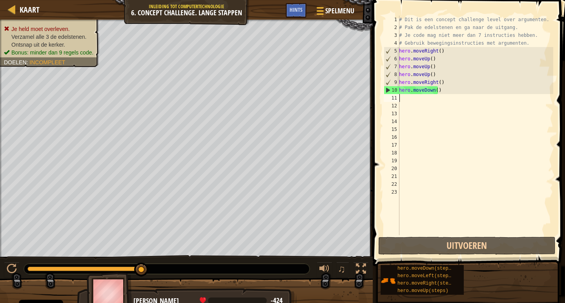
click at [442, 92] on div "# Dit is een concept challenge level over argumenten. # Pak de edelstenen en ga…" at bounding box center [476, 134] width 156 height 236
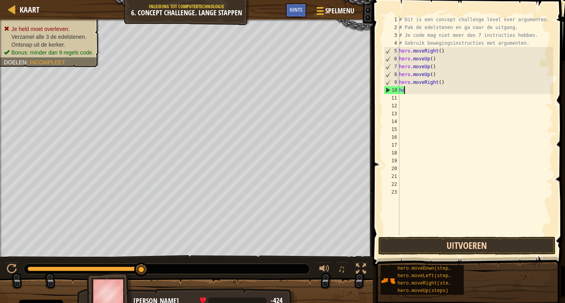
type textarea "h"
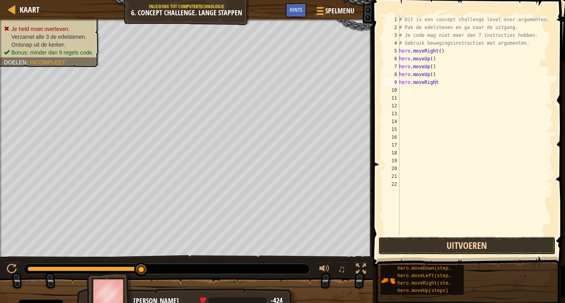
click at [487, 248] on button "Uitvoeren" at bounding box center [466, 246] width 177 height 18
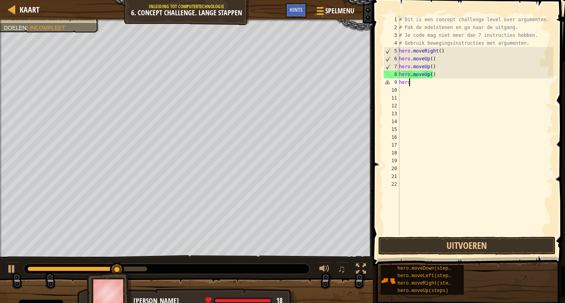
type textarea "h"
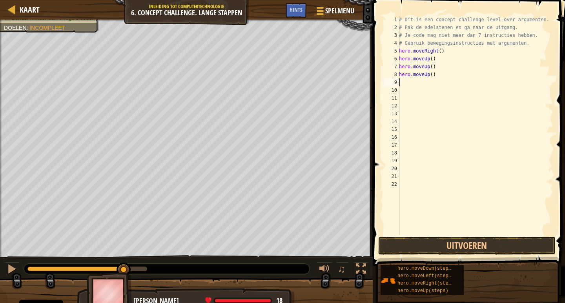
type textarea "h"
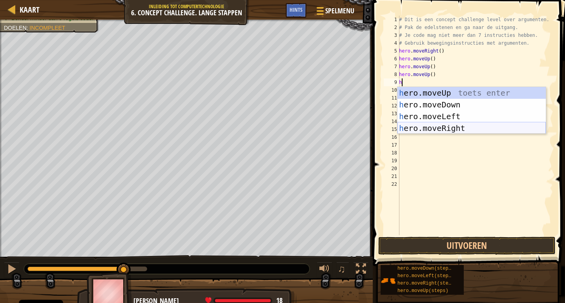
click at [448, 130] on div "h ero.moveUp toets enter h ero.moveDown toets enter h ero.moveLeft toets enter …" at bounding box center [472, 122] width 148 height 71
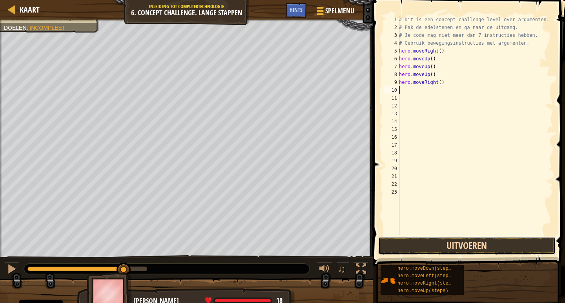
click at [437, 242] on button "Uitvoeren" at bounding box center [466, 246] width 177 height 18
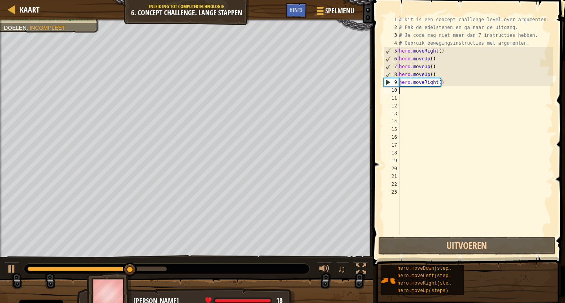
type textarea "h"
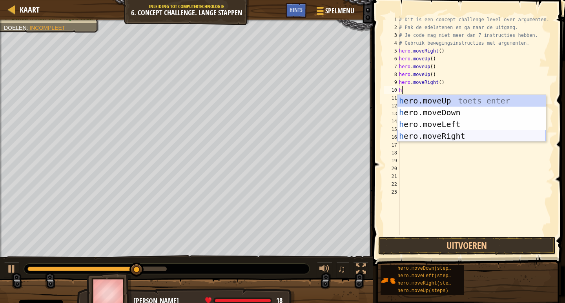
click at [427, 133] on div "h ero.moveUp toets enter h ero.moveDown toets enter h ero.moveLeft toets enter …" at bounding box center [472, 130] width 148 height 71
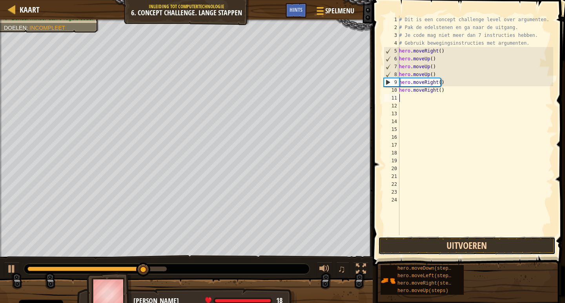
click at [476, 246] on button "Uitvoeren" at bounding box center [466, 246] width 177 height 18
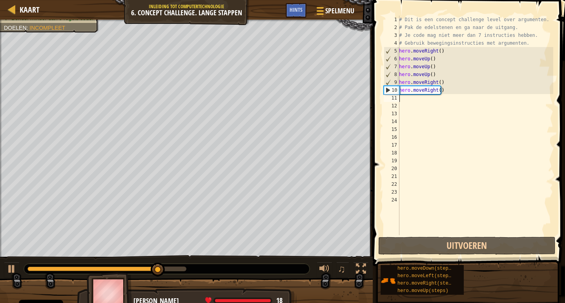
type textarea "h"
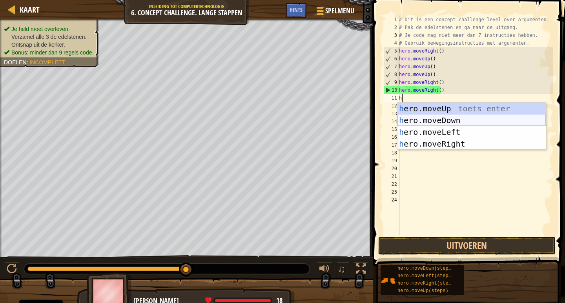
click at [455, 123] on div "h ero.moveUp toets enter h ero.moveDown toets enter h ero.moveLeft toets enter …" at bounding box center [472, 138] width 148 height 71
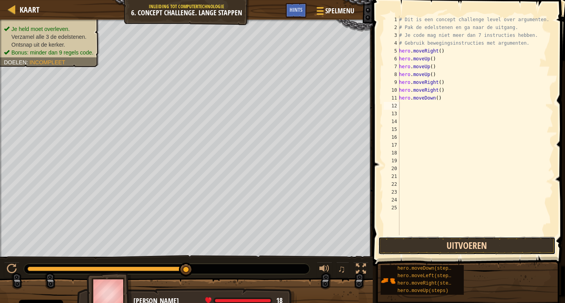
click at [473, 245] on button "Uitvoeren" at bounding box center [466, 246] width 177 height 18
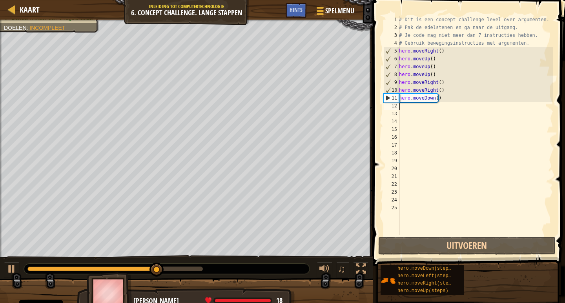
type textarea "h"
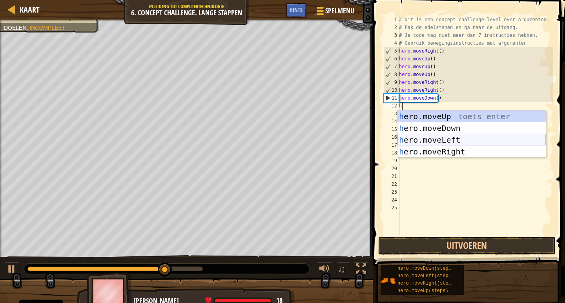
click at [434, 142] on div "h ero.moveUp toets enter h ero.moveDown toets enter h ero.moveLeft toets enter …" at bounding box center [472, 146] width 148 height 71
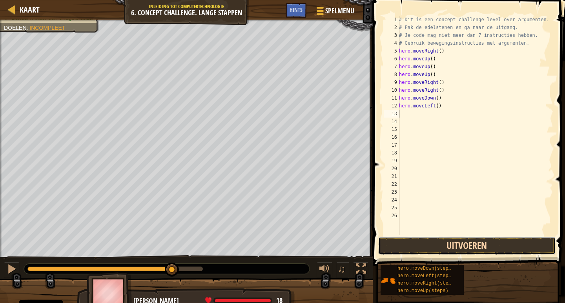
click at [496, 249] on button "Uitvoeren" at bounding box center [466, 246] width 177 height 18
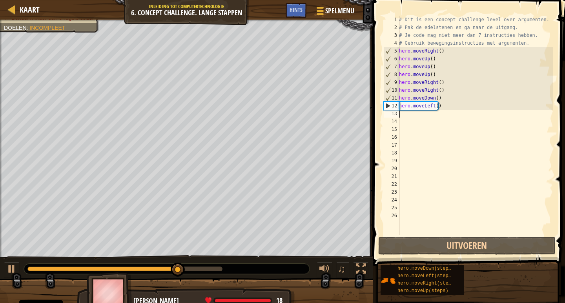
type textarea "h"
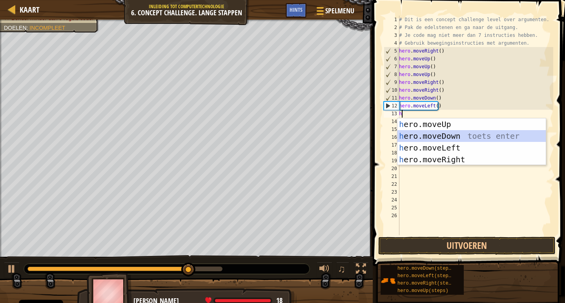
click at [455, 135] on div "h ero.moveUp toets enter h ero.moveDown toets enter h ero.moveLeft toets enter …" at bounding box center [472, 154] width 148 height 71
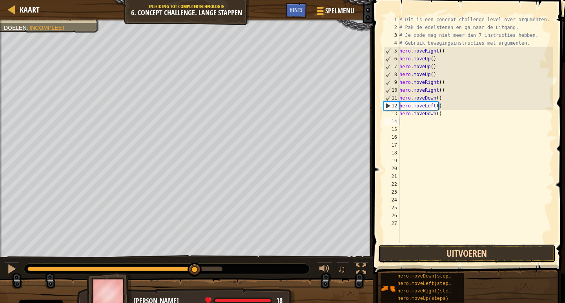
click at [486, 253] on button "Uitvoeren" at bounding box center [466, 254] width 177 height 18
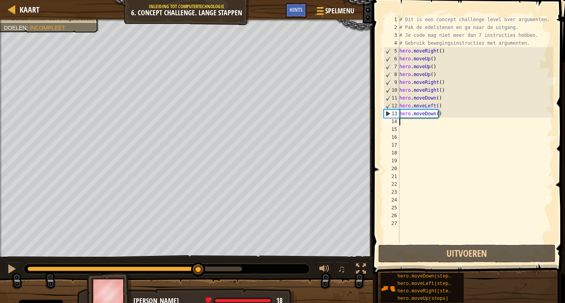
drag, startPoint x: 199, startPoint y: 268, endPoint x: 155, endPoint y: 277, distance: 44.2
click at [198, 268] on div at bounding box center [134, 269] width 215 height 5
click at [8, 269] on div at bounding box center [12, 269] width 10 height 10
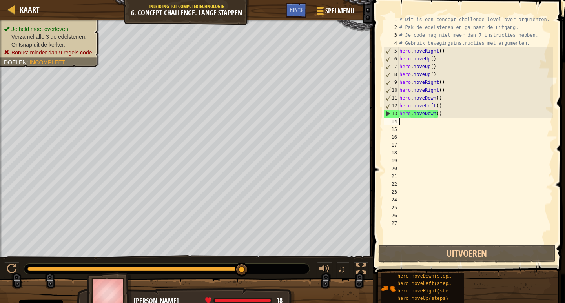
type textarea "h"
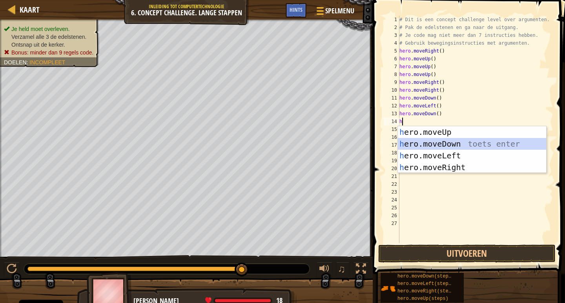
click at [446, 149] on div "h ero.moveUp toets enter h ero.moveDown toets enter h ero.moveLeft toets enter …" at bounding box center [472, 161] width 148 height 71
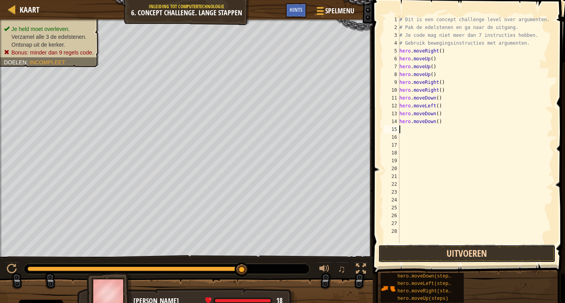
click at [451, 247] on button "Uitvoeren" at bounding box center [466, 254] width 177 height 18
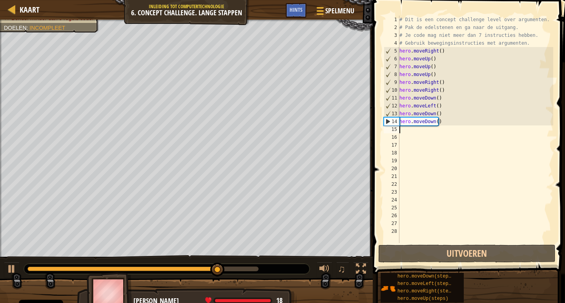
type textarea "h"
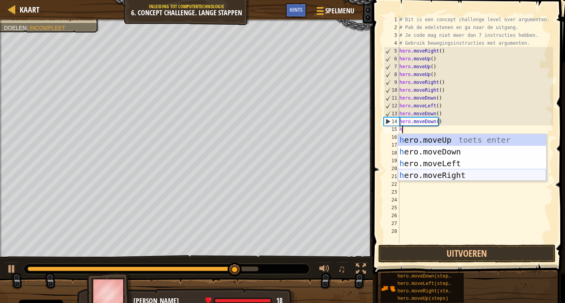
click at [460, 179] on div "h ero.moveUp toets enter h ero.moveDown toets enter h ero.moveLeft toets enter …" at bounding box center [472, 169] width 148 height 71
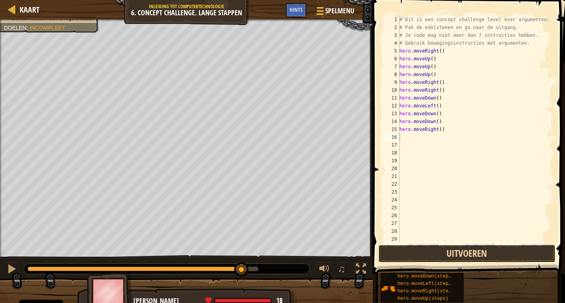
click at [477, 256] on button "Uitvoeren" at bounding box center [466, 254] width 177 height 18
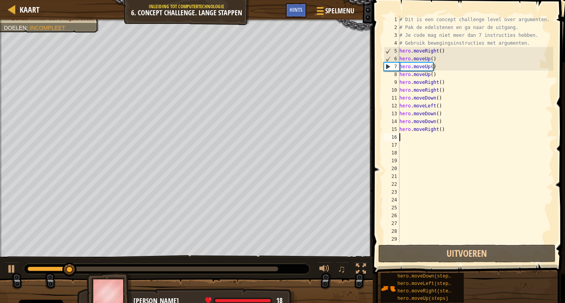
click at [208, 269] on div at bounding box center [152, 269] width 251 height 5
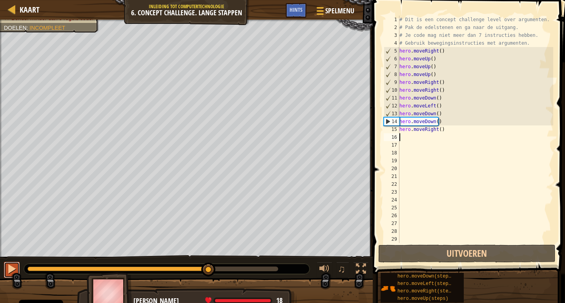
click at [13, 272] on div at bounding box center [12, 269] width 10 height 10
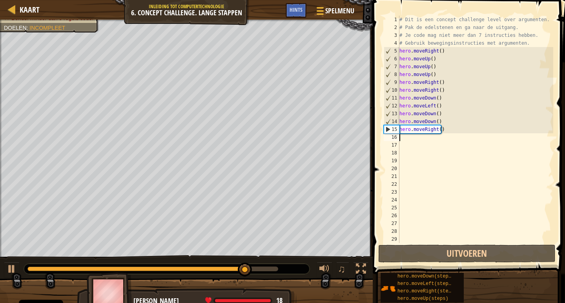
type textarea "h"
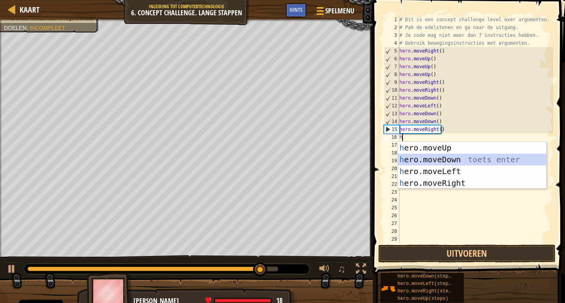
click at [433, 161] on div "h ero.moveUp toets enter h ero.moveDown toets enter h ero.moveLeft toets enter …" at bounding box center [472, 177] width 148 height 71
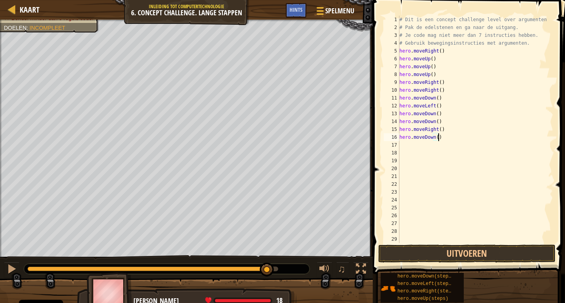
click at [443, 141] on div "# Dit is een concept challenge level over argumenten. # Pak de edelstenen en ga…" at bounding box center [473, 137] width 150 height 243
type textarea "hero.moveDown()"
drag, startPoint x: 440, startPoint y: 138, endPoint x: 394, endPoint y: 139, distance: 45.6
click at [394, 139] on div "hero.moveDown() 1 2 3 4 5 6 7 8 9 10 11 12 13 14 15 16 17 18 19 20 21 22 23 24 …" at bounding box center [467, 130] width 171 height 228
type textarea "h"
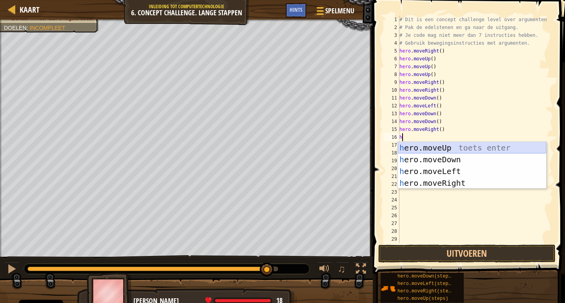
click at [442, 149] on div "h ero.moveUp toets enter h ero.moveDown toets enter h ero.moveLeft toets enter …" at bounding box center [472, 177] width 148 height 71
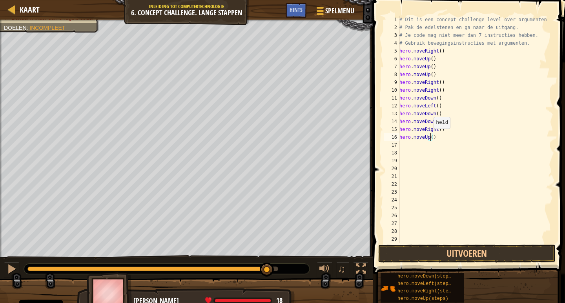
click at [430, 137] on div "# Dit is een concept challenge level over argumenten. # Pak de edelstenen en ga…" at bounding box center [473, 137] width 150 height 243
type textarea "hero.moveUp(2)"
click at [476, 250] on button "Uitvoeren" at bounding box center [466, 254] width 177 height 18
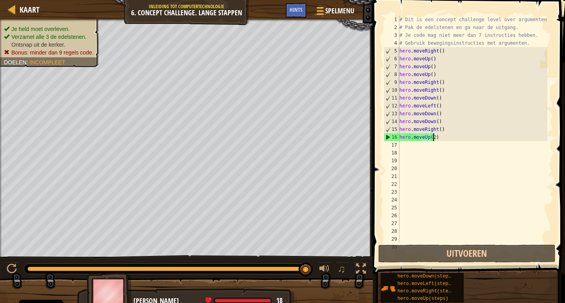
click at [413, 148] on div "# Dit is een concept challenge level over argumenten. # Pak de edelstenen en ga…" at bounding box center [473, 137] width 150 height 243
type textarea "h"
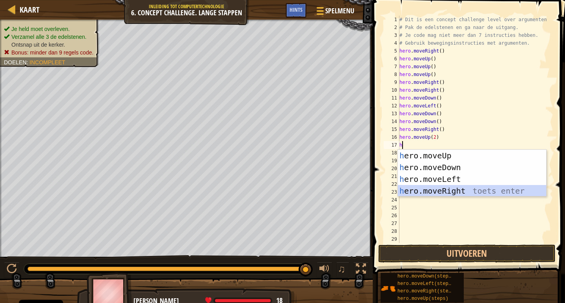
click at [455, 186] on div "h ero.moveUp toets enter h ero.moveDown toets enter h ero.moveLeft toets enter …" at bounding box center [472, 185] width 148 height 71
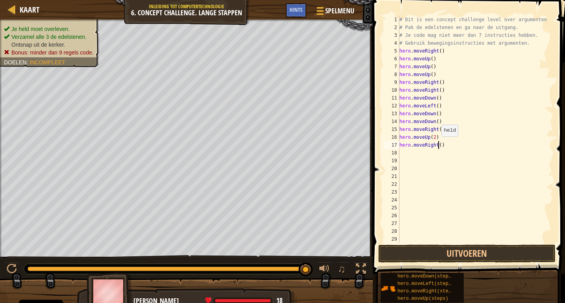
click at [438, 144] on div "# Dit is een concept challenge level over argumenten. # Pak de edelstenen en ga…" at bounding box center [473, 137] width 150 height 243
click at [434, 254] on button "Uitvoeren" at bounding box center [466, 254] width 177 height 18
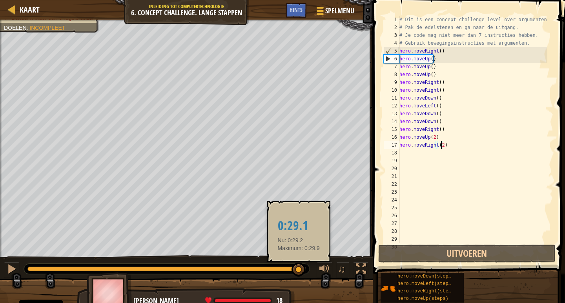
click at [299, 269] on div at bounding box center [166, 269] width 279 height 5
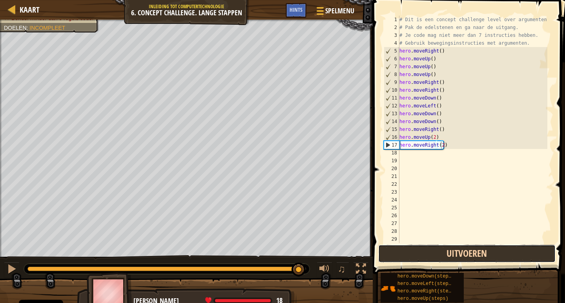
click at [426, 255] on button "Uitvoeren" at bounding box center [466, 254] width 177 height 18
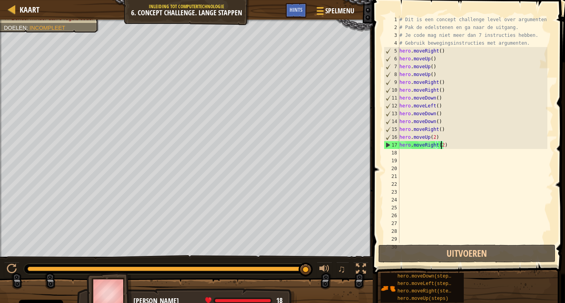
click at [502, 38] on div "# Dit is een concept challenge level over argumenten. # Pak de edelstenen en ga…" at bounding box center [473, 137] width 150 height 243
click at [503, 46] on div "# Dit is een concept challenge level over argumenten. # Pak de edelstenen en ga…" at bounding box center [473, 137] width 150 height 243
drag, startPoint x: 445, startPoint y: 100, endPoint x: 428, endPoint y: 100, distance: 17.3
click at [428, 100] on div "# Dit is een concept challenge level over argumenten. # Pak de edelstenen en ga…" at bounding box center [473, 137] width 150 height 243
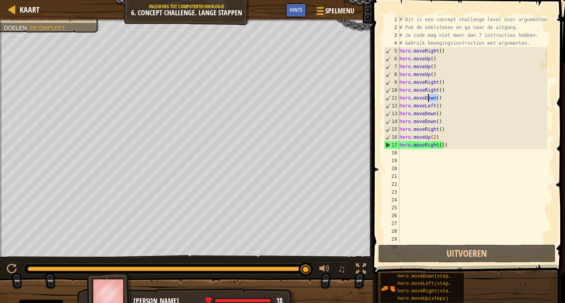
click at [440, 65] on div "# Dit is een concept challenge level over argumenten. # Pak de edelstenen en ga…" at bounding box center [473, 137] width 150 height 243
click at [439, 56] on div "# Dit is een concept challenge level over argumenten. # Pak de edelstenen en ga…" at bounding box center [473, 137] width 150 height 243
drag, startPoint x: 436, startPoint y: 58, endPoint x: 431, endPoint y: 61, distance: 6.9
click at [435, 62] on div "# Dit is een concept challenge level over argumenten. # Pak de edelstenen en ga…" at bounding box center [473, 137] width 150 height 243
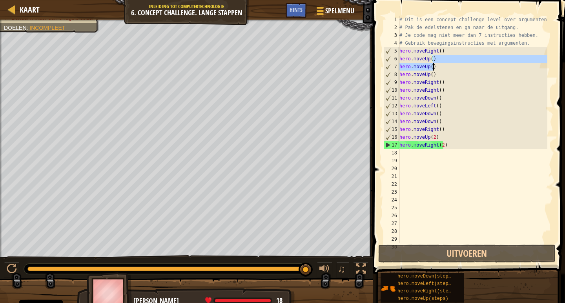
drag, startPoint x: 440, startPoint y: 58, endPoint x: 436, endPoint y: 63, distance: 6.4
click at [436, 63] on div "# Dit is een concept challenge level over argumenten. # Pak de edelstenen en ga…" at bounding box center [473, 137] width 150 height 243
click at [446, 66] on div "# Dit is een concept challenge level over argumenten. # Pak de edelstenen en ga…" at bounding box center [473, 130] width 150 height 228
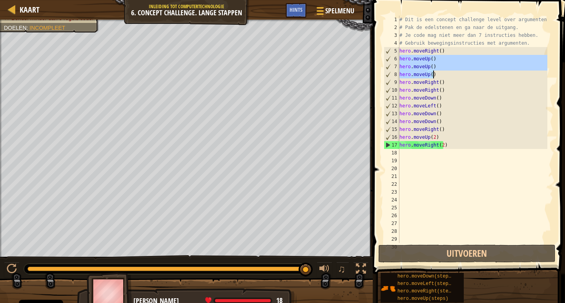
drag, startPoint x: 400, startPoint y: 61, endPoint x: 436, endPoint y: 75, distance: 39.7
click at [436, 75] on div "# Dit is een concept challenge level over argumenten. # Pak de edelstenen en ga…" at bounding box center [473, 137] width 150 height 243
type textarea "hero.moveUp() hero.moveUp()"
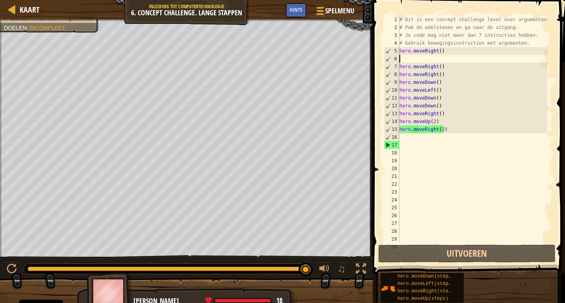
scroll to position [4, 0]
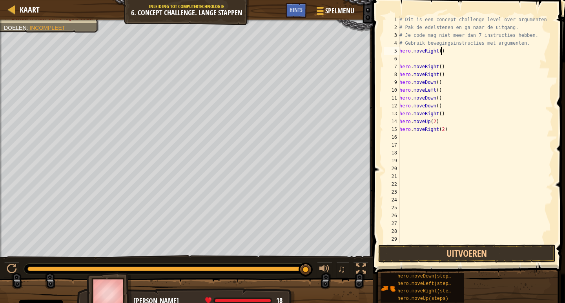
click at [446, 52] on div "# Dit is een concept challenge level over argumenten. # Pak de edelstenen en ga…" at bounding box center [473, 137] width 150 height 243
click at [519, 43] on div "# Dit is een concept challenge level over argumenten. # Pak de edelstenen en ga…" at bounding box center [473, 137] width 150 height 243
type textarea "#"
click at [527, 35] on div "# Dit is een concept challenge level over argumenten. # Pak de edelstenen en ga…" at bounding box center [473, 137] width 150 height 243
type textarea "#"
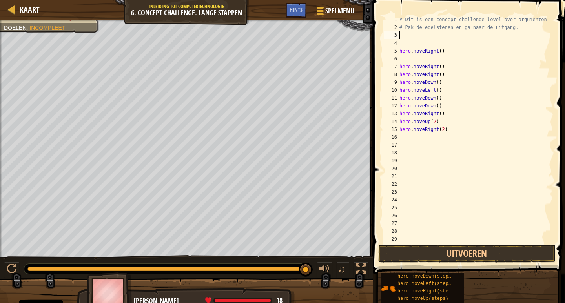
click at [511, 29] on div "# Dit is een concept challenge level over argumenten. # Pak de edelstenen en ga…" at bounding box center [473, 137] width 150 height 243
type textarea "#"
click at [446, 51] on div "# Dit is een concept challenge level over argumenten. hero . moveRight ( ) hero…" at bounding box center [473, 137] width 150 height 243
type textarea "h"
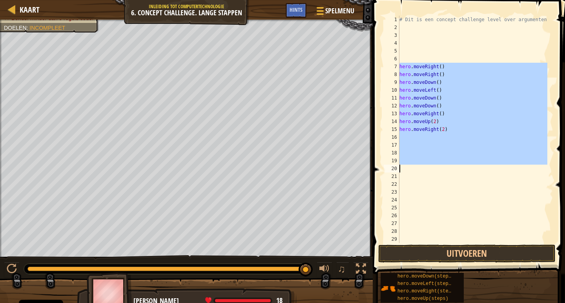
drag, startPoint x: 400, startPoint y: 67, endPoint x: 433, endPoint y: 170, distance: 107.9
click at [433, 170] on div "# Dit is een concept challenge level over argumenten. hero . moveRight ( ) hero…" at bounding box center [473, 137] width 150 height 243
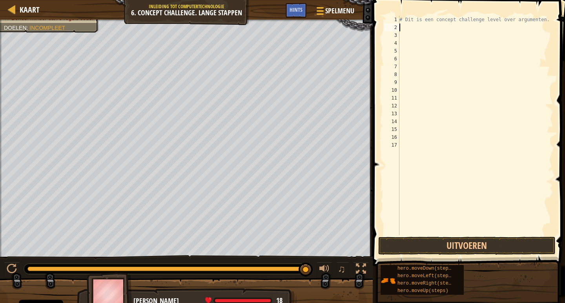
click at [404, 26] on div "# Dit is een concept challenge level over argumenten." at bounding box center [475, 134] width 155 height 236
type textarea "h"
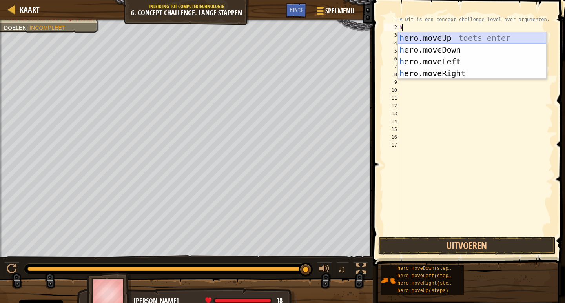
click at [447, 38] on div "h ero.moveUp toets enter h ero.moveDown toets enter h ero.moveLeft toets enter …" at bounding box center [472, 67] width 148 height 71
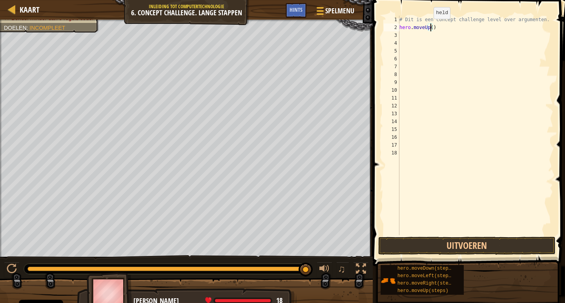
click at [430, 27] on div "# Dit is een concept challenge level over argumenten. hero . moveUp ( )" at bounding box center [475, 134] width 155 height 236
click at [479, 241] on button "Uitvoeren" at bounding box center [466, 246] width 177 height 18
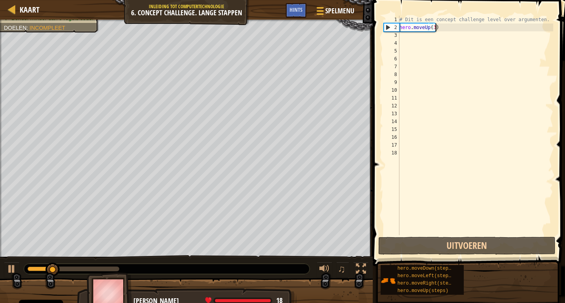
click at [447, 29] on div "# Dit is een concept challenge level over argumenten. hero . moveUp ( 3 )" at bounding box center [475, 134] width 155 height 236
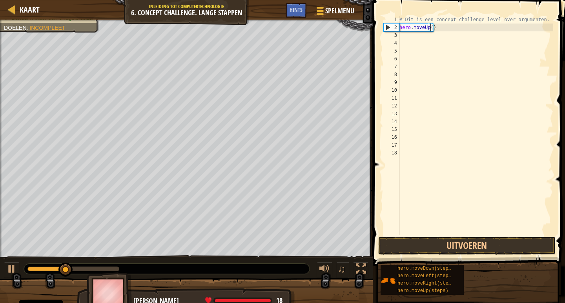
scroll to position [4, 2]
type textarea "h"
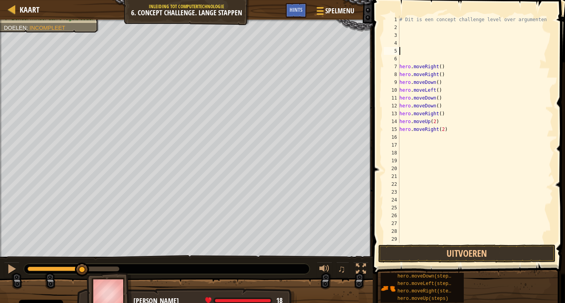
click at [419, 47] on div "# Dit is een concept challenge level over argumenten. hero . moveRight ( ) hero…" at bounding box center [473, 137] width 150 height 243
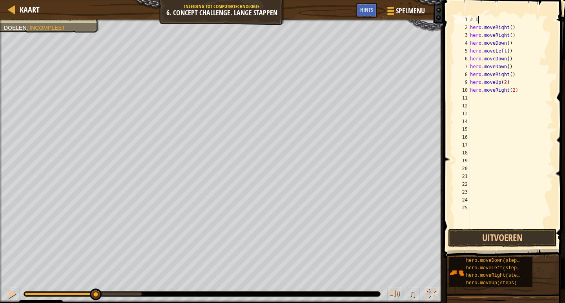
type textarea "#"
drag, startPoint x: 515, startPoint y: 25, endPoint x: 462, endPoint y: 22, distance: 53.5
click at [462, 22] on div "hero.moveRight() 1 2 3 4 5 6 7 8 9 10 11 12 13 14 15 16 17 18 19 20 21 22 23 24…" at bounding box center [503, 122] width 100 height 212
drag, startPoint x: 500, startPoint y: 26, endPoint x: 510, endPoint y: 28, distance: 10.9
click at [500, 26] on div "hero . moveRight ( ) hero . moveRight ( ) hero . moveDown ( ) hero . moveLeft (…" at bounding box center [511, 122] width 85 height 212
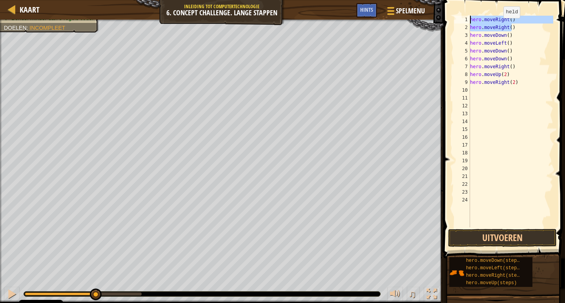
type textarea "hero.moveRight()"
drag, startPoint x: 513, startPoint y: 29, endPoint x: 471, endPoint y: 28, distance: 42.4
click at [471, 28] on div "hero . moveRight ( ) hero . moveRight ( ) hero . moveDown ( ) hero . moveLeft (…" at bounding box center [511, 130] width 85 height 228
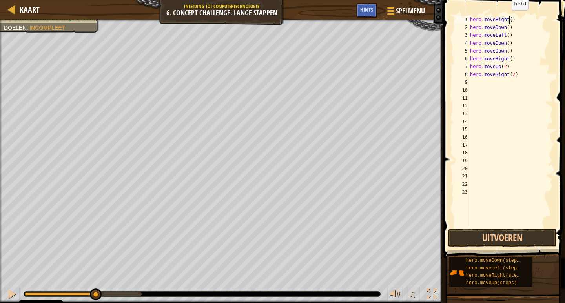
click at [508, 18] on div "hero . moveRight ( ) hero . moveDown ( ) hero . moveLeft ( ) hero . moveDown ( …" at bounding box center [511, 130] width 85 height 228
click at [503, 239] on button "Uitvoeren" at bounding box center [502, 238] width 109 height 18
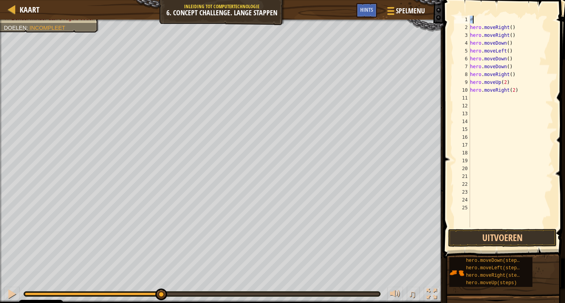
scroll to position [4, 0]
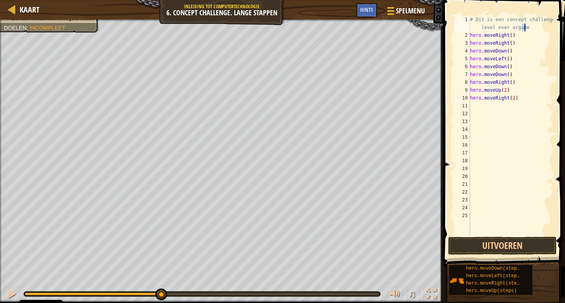
type textarea "# Dit is een concept challenge level over argumenten."
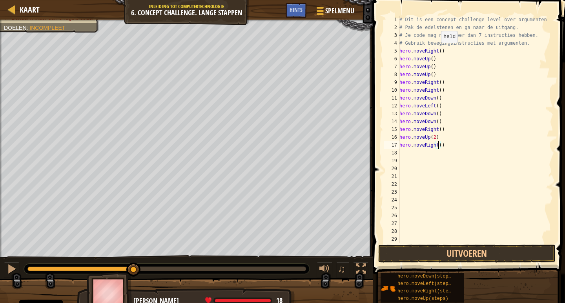
click at [437, 51] on div "# Dit is een concept challenge level over argumenten. # Pak de edelstenen en ga…" at bounding box center [473, 137] width 150 height 243
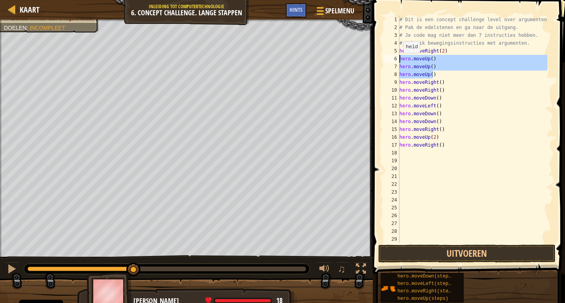
drag, startPoint x: 436, startPoint y: 73, endPoint x: 400, endPoint y: 61, distance: 38.7
click at [400, 61] on div "# Dit is een concept challenge level over argumenten. # Pak de edelstenen en ga…" at bounding box center [473, 137] width 150 height 243
drag, startPoint x: 435, startPoint y: 71, endPoint x: 433, endPoint y: 75, distance: 4.6
click at [436, 71] on div "# Dit is een concept challenge level over argumenten. # Pak de edelstenen en ga…" at bounding box center [473, 130] width 150 height 228
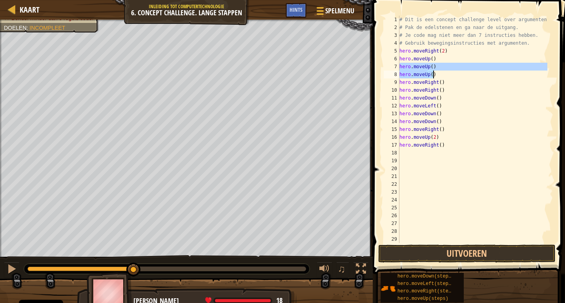
drag, startPoint x: 400, startPoint y: 66, endPoint x: 435, endPoint y: 74, distance: 35.4
click at [435, 74] on div "# Dit is een concept challenge level over argumenten. # Pak de edelstenen en ga…" at bounding box center [473, 137] width 150 height 243
type textarea "hero.moveUp() hero.moveUp()"
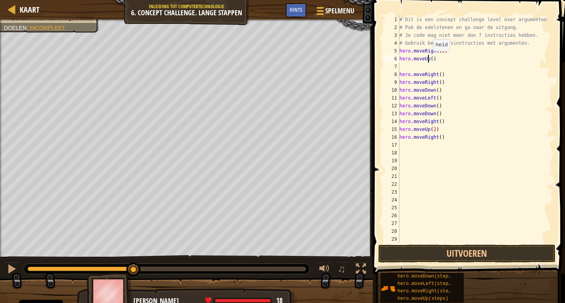
click at [429, 59] on div "# Dit is een concept challenge level over argumenten. # Pak de edelstenen en ga…" at bounding box center [473, 137] width 150 height 243
click at [430, 58] on div "# Dit is een concept challenge level over argumenten. # Pak de edelstenen en ga…" at bounding box center [473, 137] width 150 height 243
click at [471, 257] on button "Uitvoeren" at bounding box center [466, 254] width 177 height 18
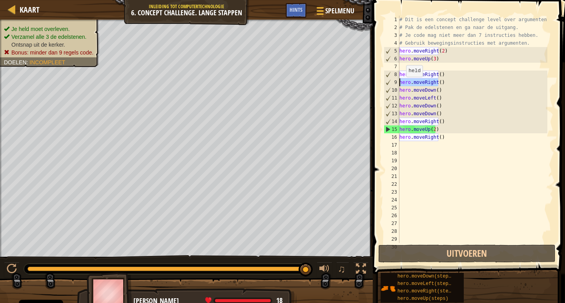
drag, startPoint x: 439, startPoint y: 83, endPoint x: 393, endPoint y: 85, distance: 46.4
click at [393, 85] on div "hero.moveUp(3) 1 2 3 4 5 6 7 8 9 10 11 12 13 14 15 16 17 18 19 20 21 22 23 24 2…" at bounding box center [467, 130] width 171 height 228
type textarea "hero.moveRight()"
drag, startPoint x: 443, startPoint y: 82, endPoint x: 381, endPoint y: 84, distance: 62.0
click at [381, 84] on div "hero.moveRight() 1 2 3 4 5 6 7 8 9 10 11 12 13 14 15 16 17 18 19 20 21 22 23 24…" at bounding box center [468, 153] width 195 height 298
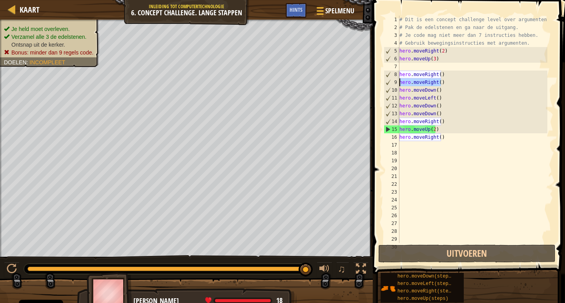
scroll to position [4, 0]
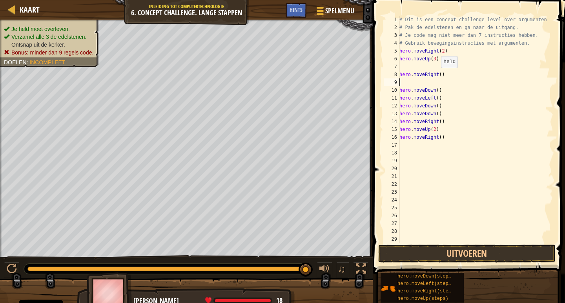
click at [437, 76] on div "# Dit is een concept challenge level over argumenten. # Pak de edelstenen en ga…" at bounding box center [473, 137] width 150 height 243
click at [462, 257] on button "Uitvoeren" at bounding box center [466, 254] width 177 height 18
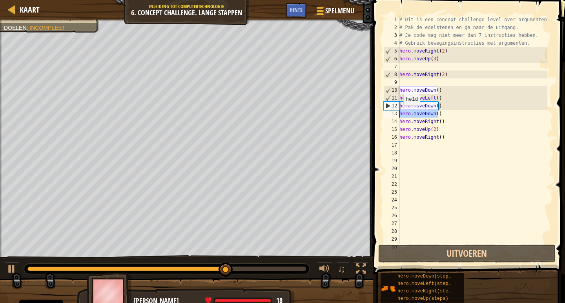
drag, startPoint x: 439, startPoint y: 115, endPoint x: 387, endPoint y: 116, distance: 52.6
click at [387, 116] on div "hero.moveRight(2) 1 2 3 4 5 6 7 8 9 10 11 12 13 14 15 16 17 18 19 20 21 22 23 2…" at bounding box center [467, 130] width 171 height 228
type textarea "hero.moveDown()"
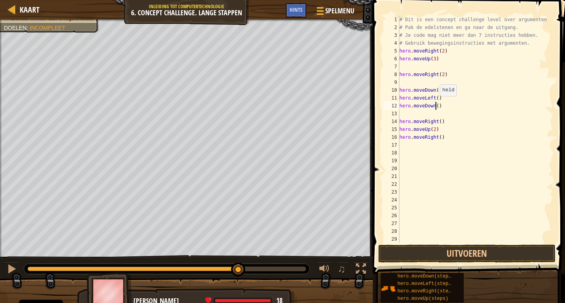
click at [436, 104] on div "# Dit is een concept challenge level over argumenten. # Pak de edelstenen en ga…" at bounding box center [473, 137] width 150 height 243
type textarea "hero.moveDown(2)"
click at [403, 115] on div "# Dit is een concept challenge level over argumenten. # Pak de edelstenen en ga…" at bounding box center [473, 137] width 150 height 243
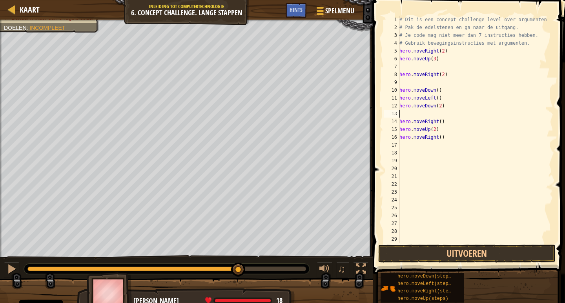
type textarea "hero.moveDown(2)"
click at [405, 82] on div "# Dit is een concept challenge level over argumenten. # Pak de edelstenen en ga…" at bounding box center [473, 137] width 150 height 243
type textarea "hero.moveRight(2)"
click at [404, 69] on div "# Dit is een concept challenge level over argumenten. # Pak de edelstenen en ga…" at bounding box center [475, 137] width 155 height 243
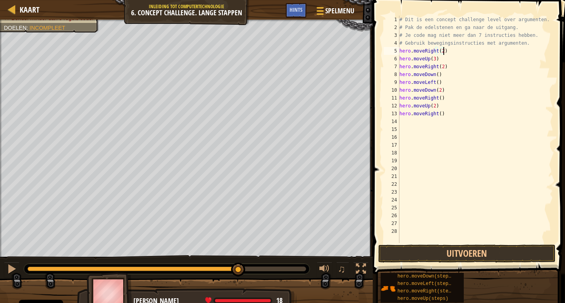
click at [444, 51] on div "# Dit is een concept challenge level over argumenten. # Pak de edelstenen en ga…" at bounding box center [475, 137] width 155 height 243
type textarea "h"
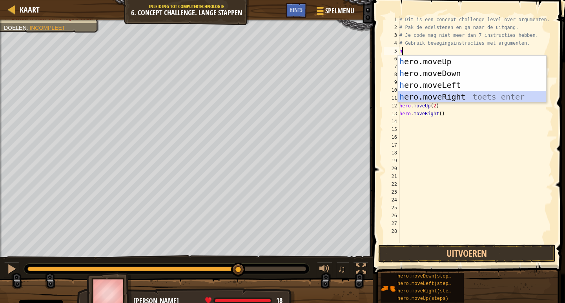
click at [446, 92] on div "h ero.moveUp toets enter h ero.moveDown toets enter h ero.moveLeft toets enter …" at bounding box center [472, 91] width 148 height 71
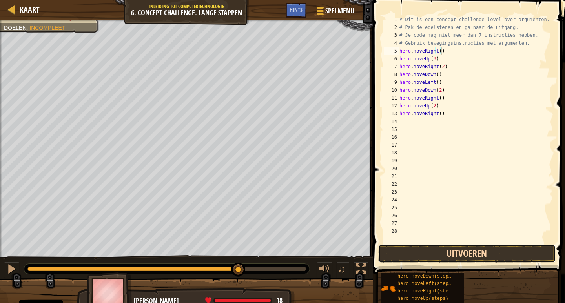
click at [486, 252] on button "Uitvoeren" at bounding box center [466, 254] width 177 height 18
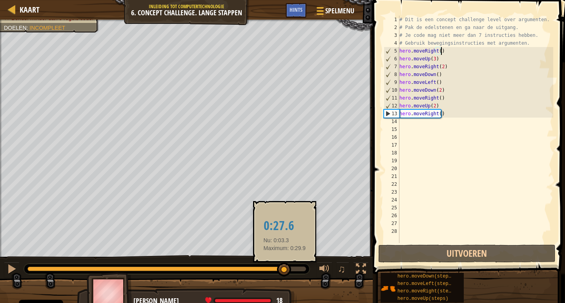
click at [285, 269] on div at bounding box center [166, 269] width 279 height 5
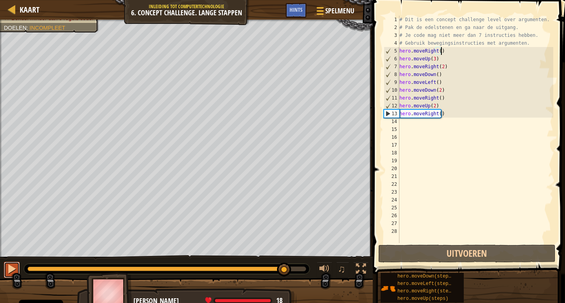
click at [18, 270] on button at bounding box center [12, 270] width 16 height 16
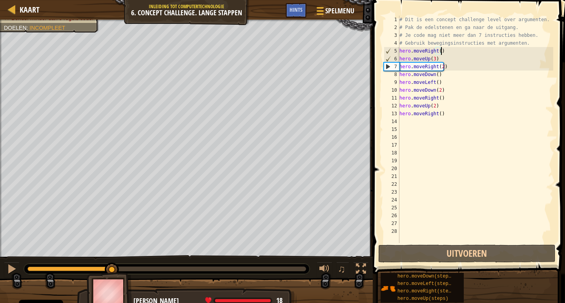
drag, startPoint x: 301, startPoint y: 269, endPoint x: 112, endPoint y: 260, distance: 189.0
click at [112, 260] on div "♫" at bounding box center [186, 268] width 373 height 24
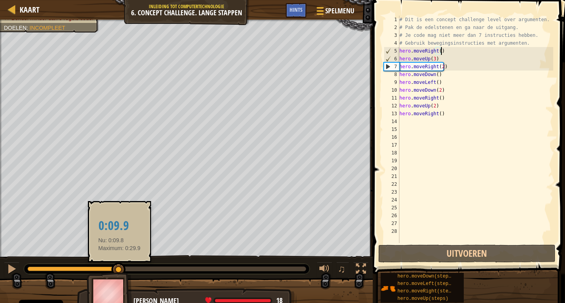
drag, startPoint x: 112, startPoint y: 268, endPoint x: 119, endPoint y: 268, distance: 7.5
click at [119, 268] on div at bounding box center [118, 270] width 14 height 14
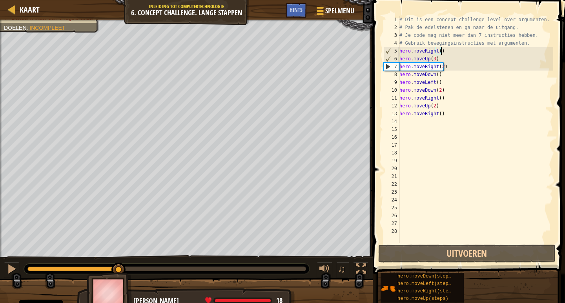
click at [464, 112] on div "# Dit is een concept challenge level over argumenten. # Pak de edelstenen en ga…" at bounding box center [475, 137] width 155 height 243
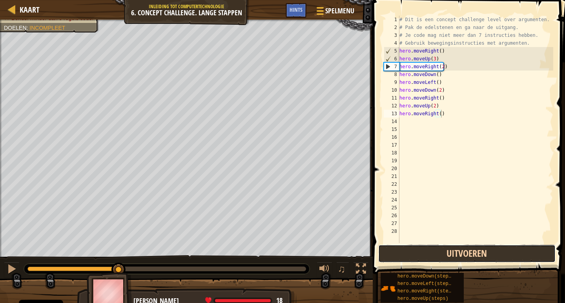
click at [432, 254] on button "Uitvoeren" at bounding box center [466, 254] width 177 height 18
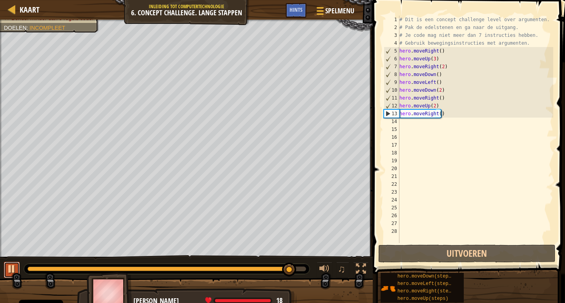
click at [11, 270] on div at bounding box center [12, 269] width 10 height 10
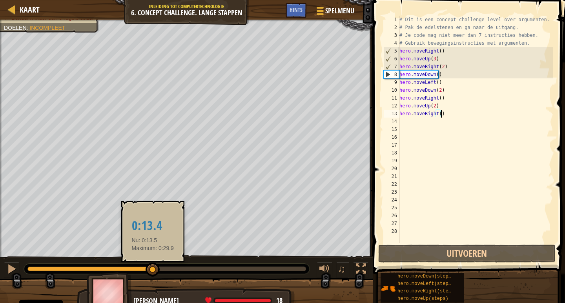
drag, startPoint x: 293, startPoint y: 266, endPoint x: 153, endPoint y: 276, distance: 140.5
click at [153, 276] on div at bounding box center [153, 270] width 14 height 14
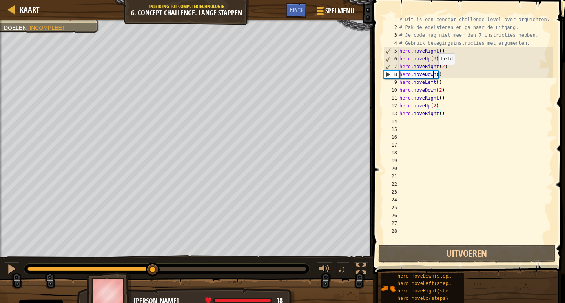
click at [435, 73] on div "# Dit is een concept challenge level over argumenten. # Pak de edelstenen en ga…" at bounding box center [475, 137] width 155 height 243
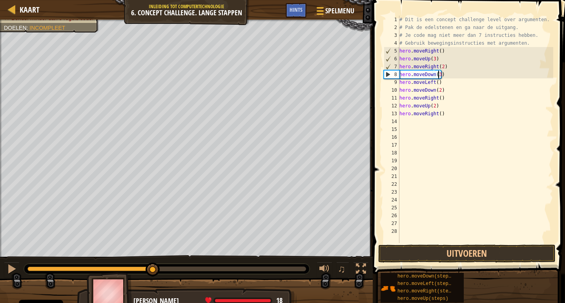
scroll to position [4, 3]
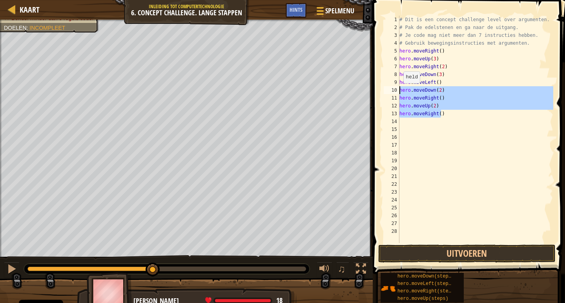
drag, startPoint x: 443, startPoint y: 113, endPoint x: 395, endPoint y: 89, distance: 53.5
click at [395, 89] on div "hero.moveDown(3) 1 2 3 4 5 6 7 8 9 10 11 12 13 14 15 16 17 18 19 20 21 22 23 24…" at bounding box center [467, 130] width 171 height 228
type textarea "hero.moveDown(2) hero.moveRight()"
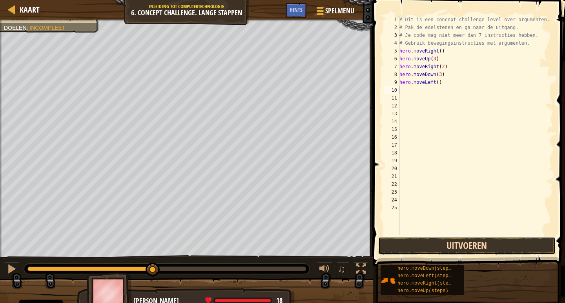
click at [471, 240] on button "Uitvoeren" at bounding box center [466, 246] width 177 height 18
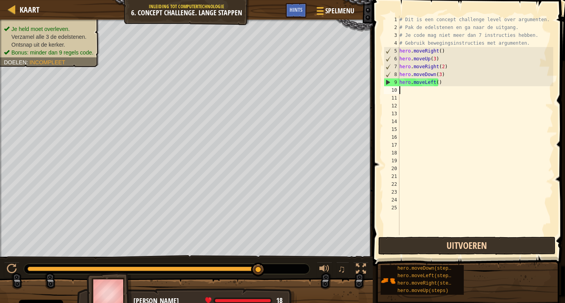
type textarea "h"
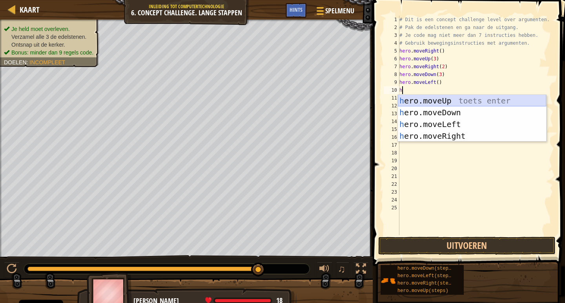
click at [444, 101] on div "h ero.moveUp toets enter h ero.moveDown toets enter h ero.moveLeft toets enter …" at bounding box center [472, 130] width 148 height 71
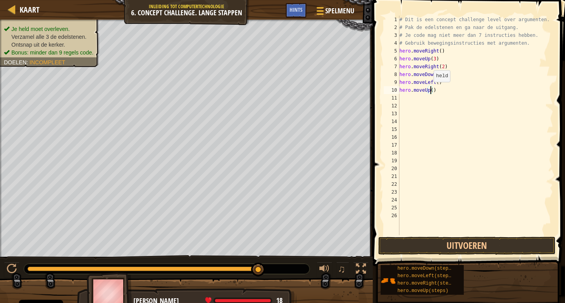
click at [430, 90] on div "# Dit is een concept challenge level over argumenten. # Pak de edelstenen en ga…" at bounding box center [475, 134] width 155 height 236
type textarea "hero.moveUp(2)"
click at [440, 248] on button "Uitvoeren" at bounding box center [466, 246] width 177 height 18
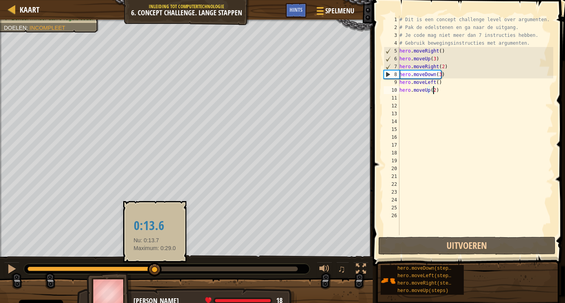
click at [155, 267] on div at bounding box center [162, 269] width 270 height 5
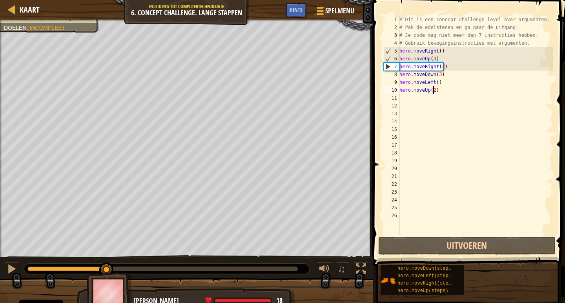
click at [106, 268] on div at bounding box center [66, 269] width 79 height 5
click at [6, 269] on button at bounding box center [12, 270] width 16 height 16
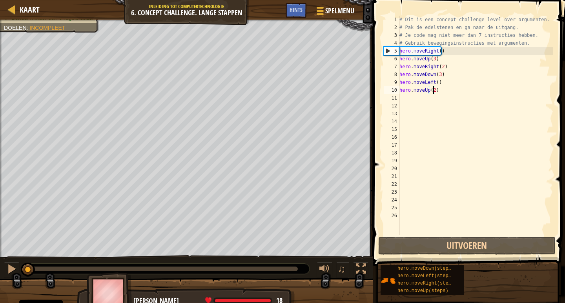
drag, startPoint x: 129, startPoint y: 268, endPoint x: 2, endPoint y: 217, distance: 137.4
click at [0, 217] on div "Je held moet overleven. Verzamel alle 3 de edelstenen. Ontsnap uit de kerker. B…" at bounding box center [282, 165] width 565 height 291
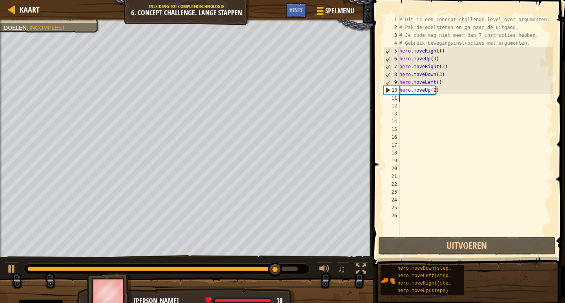
click at [407, 99] on div "# Dit is een concept challenge level over argumenten. # Pak de edelstenen en ga…" at bounding box center [475, 134] width 155 height 236
type textarea "h"
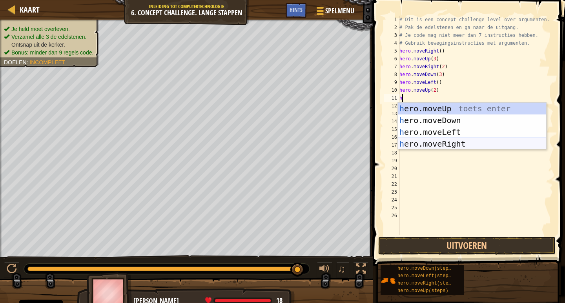
click at [456, 146] on div "h ero.moveUp toets enter h ero.moveDown toets enter h ero.moveLeft toets enter …" at bounding box center [472, 138] width 148 height 71
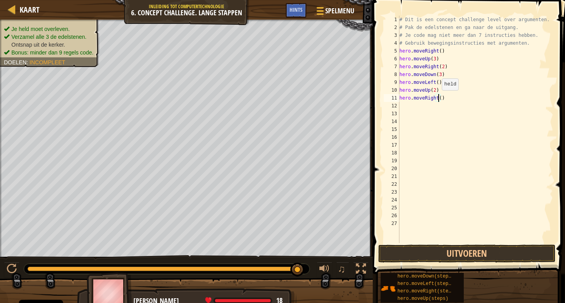
click at [438, 98] on div "# Dit is een concept challenge level over argumenten. # Pak de edelstenen en ga…" at bounding box center [475, 137] width 155 height 243
click at [466, 257] on button "Uitvoeren" at bounding box center [466, 254] width 177 height 18
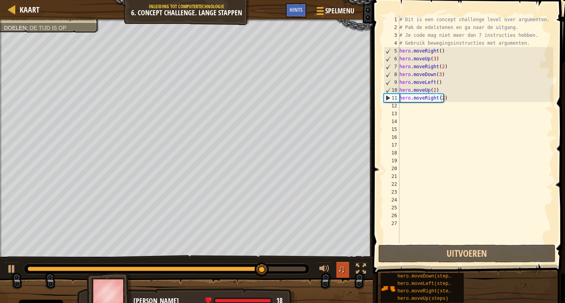
click at [343, 275] on button "♫" at bounding box center [342, 270] width 13 height 16
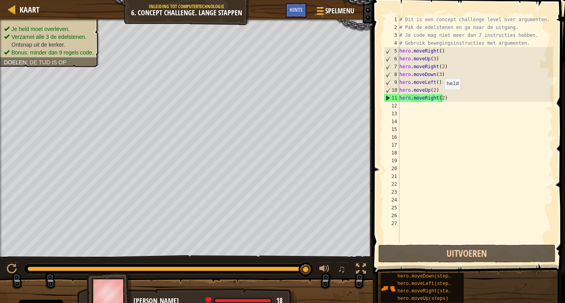
click at [440, 98] on div "# Dit is een concept challenge level over argumenten. # Pak de edelstenen en ga…" at bounding box center [475, 137] width 155 height 243
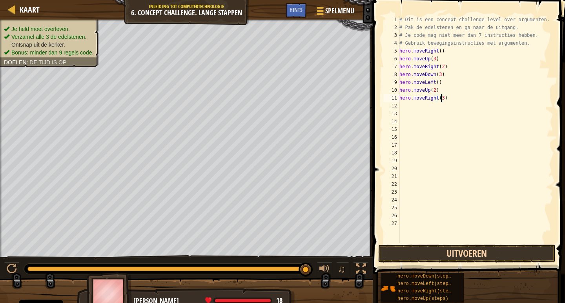
type textarea "hero.moveRight(3)"
click at [474, 249] on button "Uitvoeren" at bounding box center [466, 254] width 177 height 18
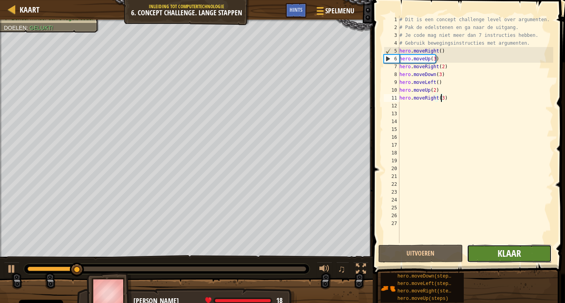
click at [498, 256] on span "Klaar" at bounding box center [510, 253] width 24 height 13
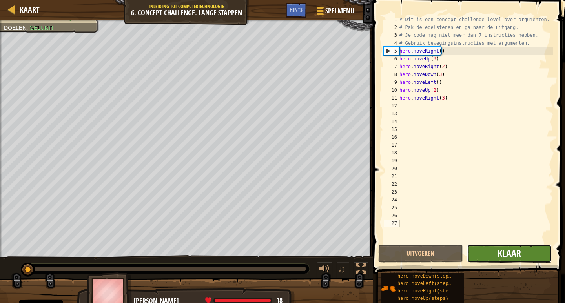
click at [500, 256] on span "Klaar" at bounding box center [510, 253] width 24 height 13
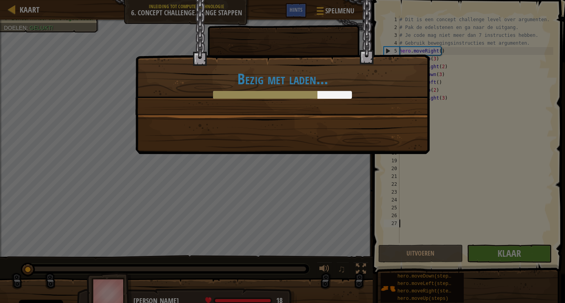
click at [119, 182] on div "Bezig met laden..." at bounding box center [282, 151] width 565 height 303
click at [414, 248] on div "Bezig met laden..." at bounding box center [282, 151] width 565 height 303
